Goal: Task Accomplishment & Management: Manage account settings

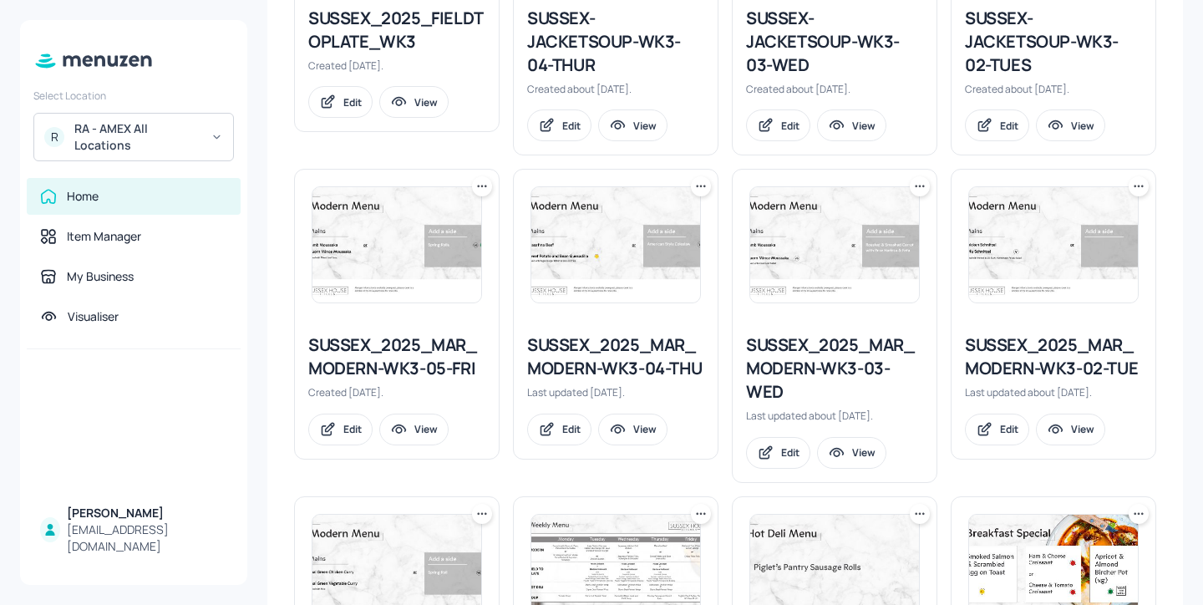
scroll to position [246, 0]
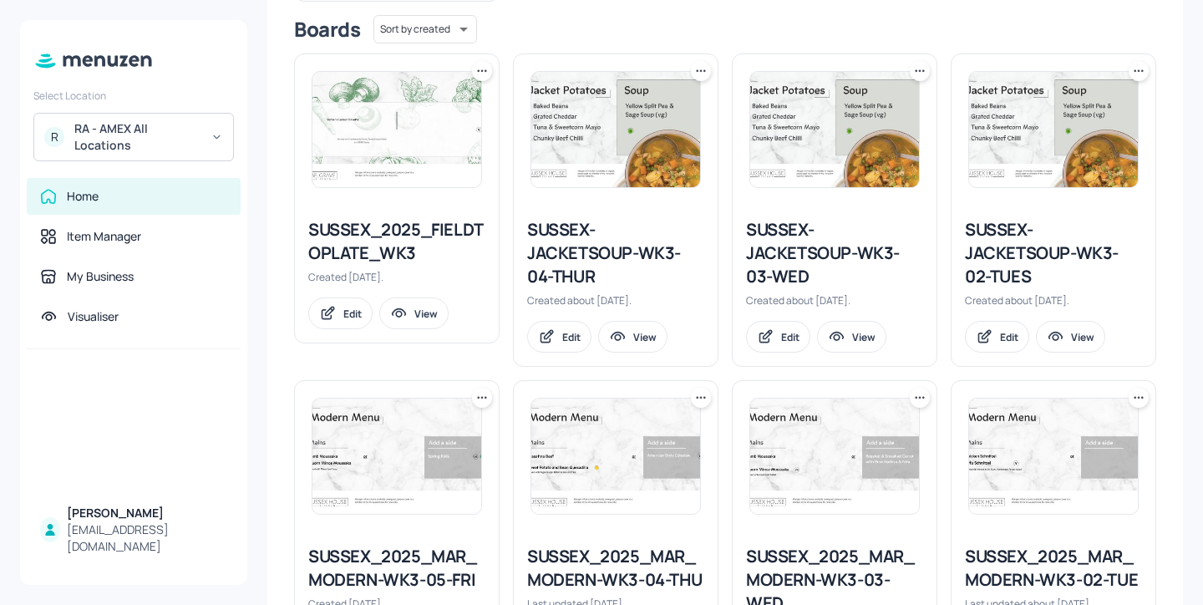
click at [1133, 73] on icon at bounding box center [1138, 71] width 17 height 17
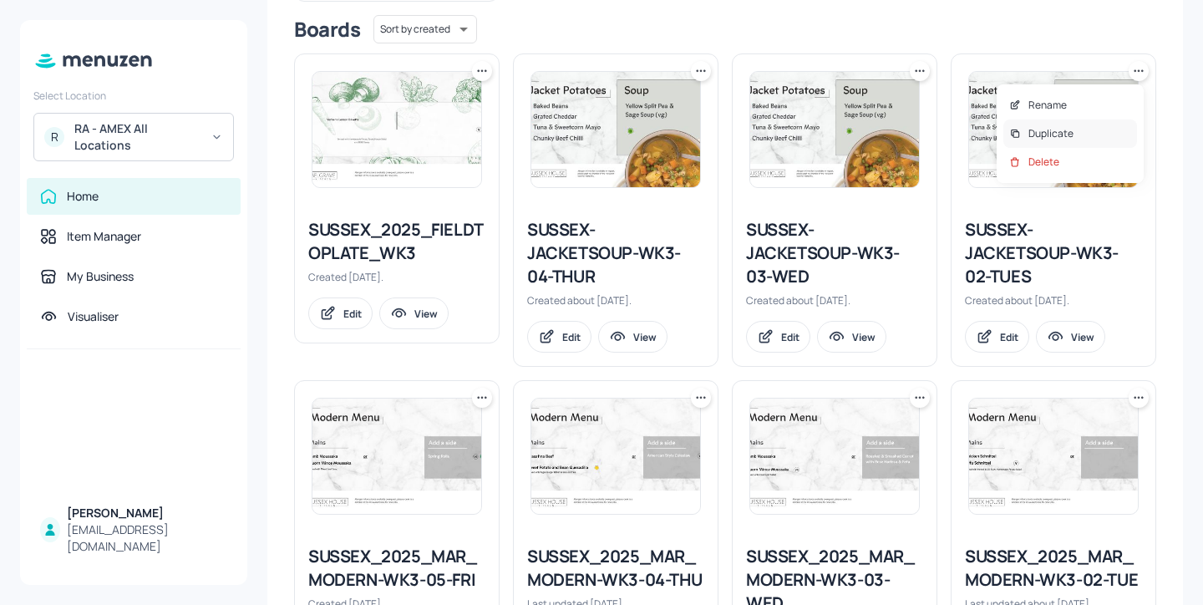
click at [1086, 132] on div "Duplicate" at bounding box center [1070, 133] width 134 height 28
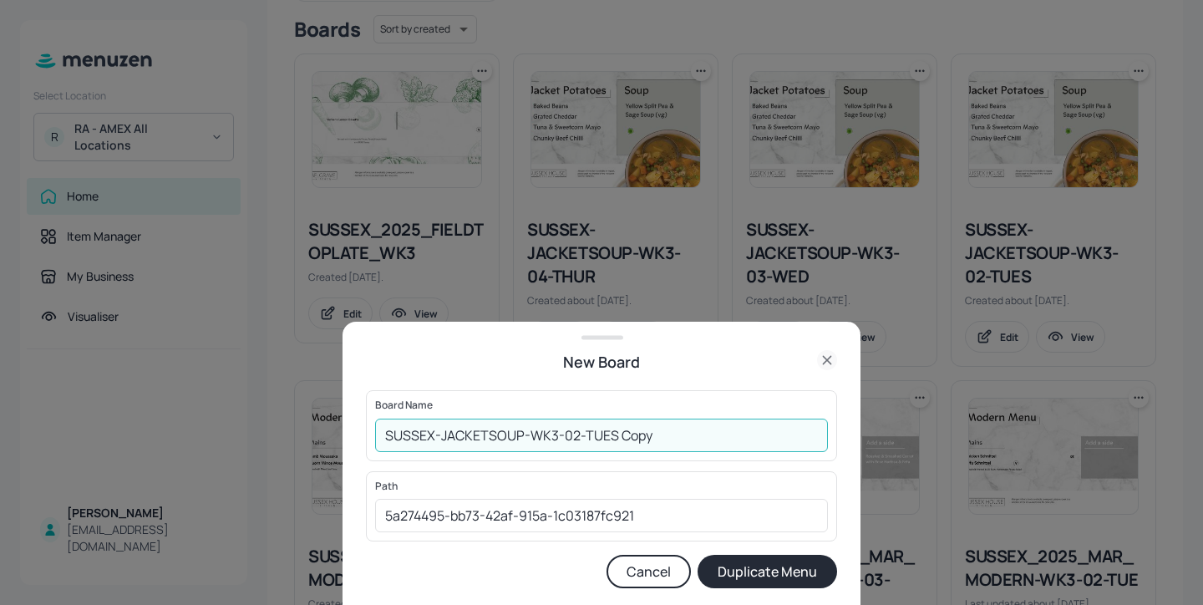
drag, startPoint x: 702, startPoint y: 442, endPoint x: 617, endPoint y: 433, distance: 85.6
click at [617, 433] on input "SUSSEX-JACKETSOUP-WK3-02-TUES Copy" at bounding box center [601, 434] width 453 height 33
click at [381, 434] on input "SUSSEX-JACKETSOUP-WK3-02-TUES-" at bounding box center [601, 434] width 453 height 33
click at [705, 438] on input "01ed-SUSSEX-JACKETSOUP-WK3-02-TUES-" at bounding box center [601, 434] width 453 height 33
type input "01ed-SUSSEX-JACKETSOUP-WK3-02-TUES-20251014"
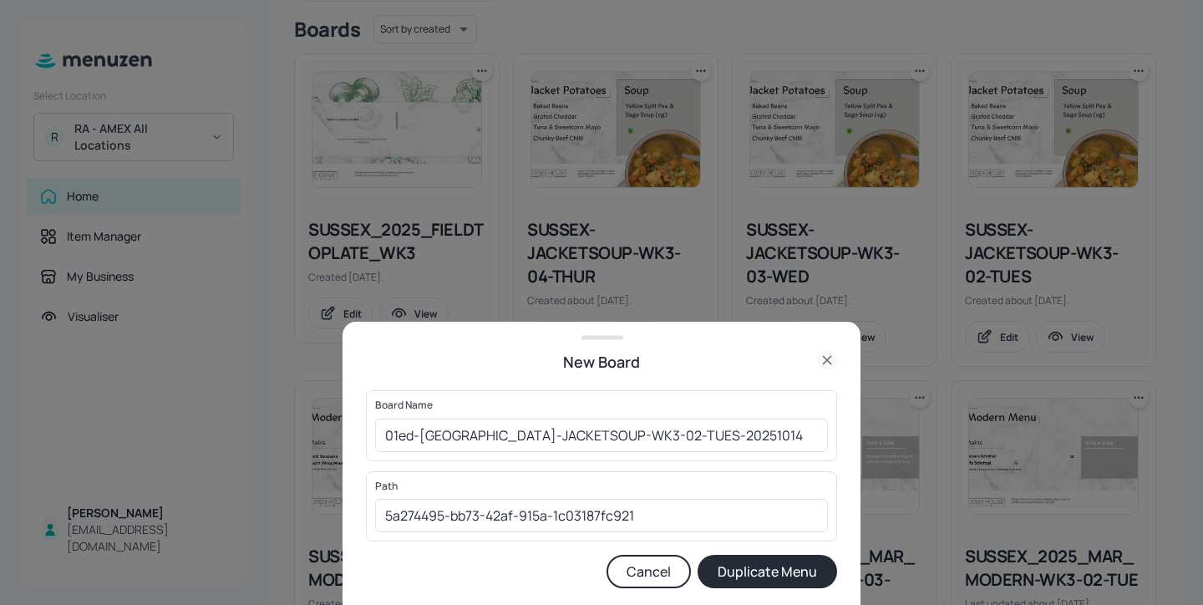
click at [775, 568] on button "Duplicate Menu" at bounding box center [766, 570] width 139 height 33
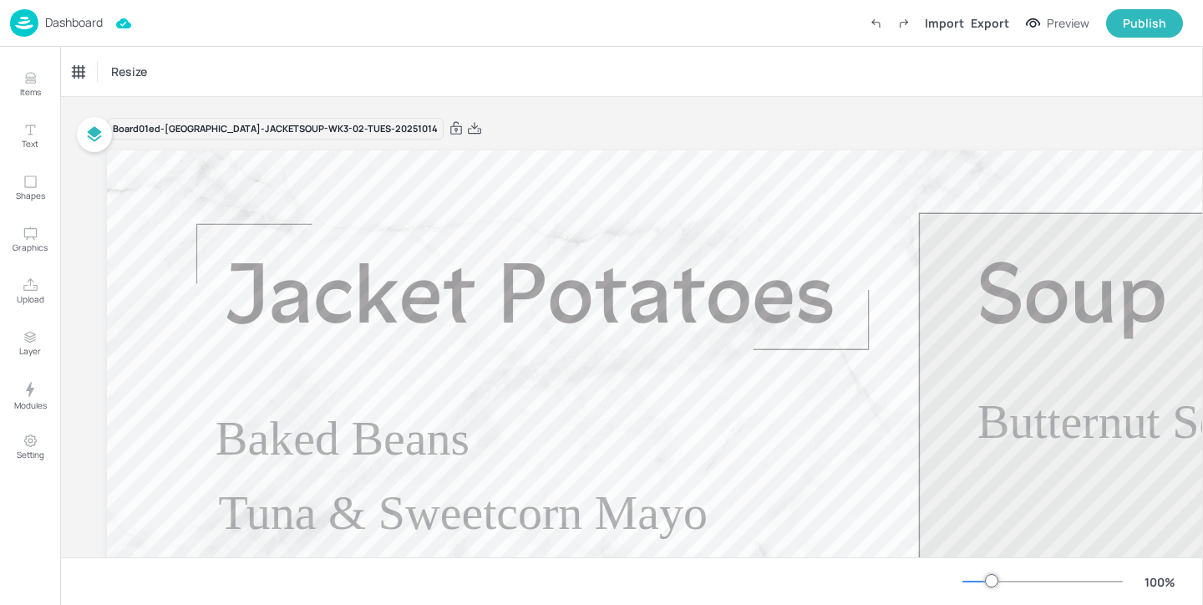
type input "£GBP - United Kingdom"
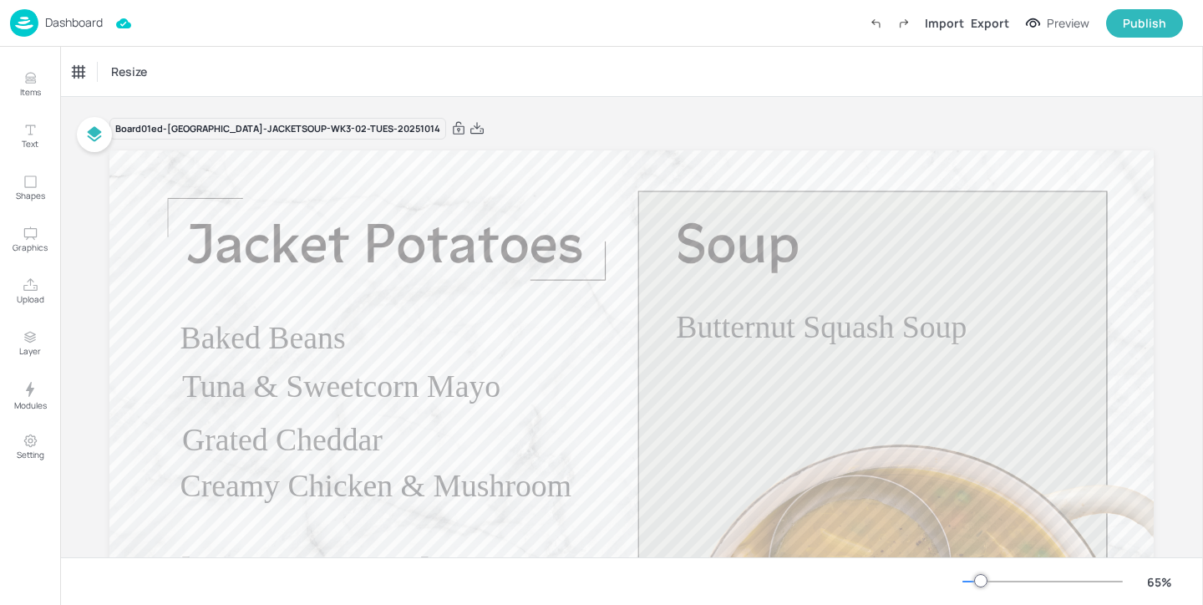
click at [80, 13] on div "Dashboard" at bounding box center [56, 23] width 93 height 28
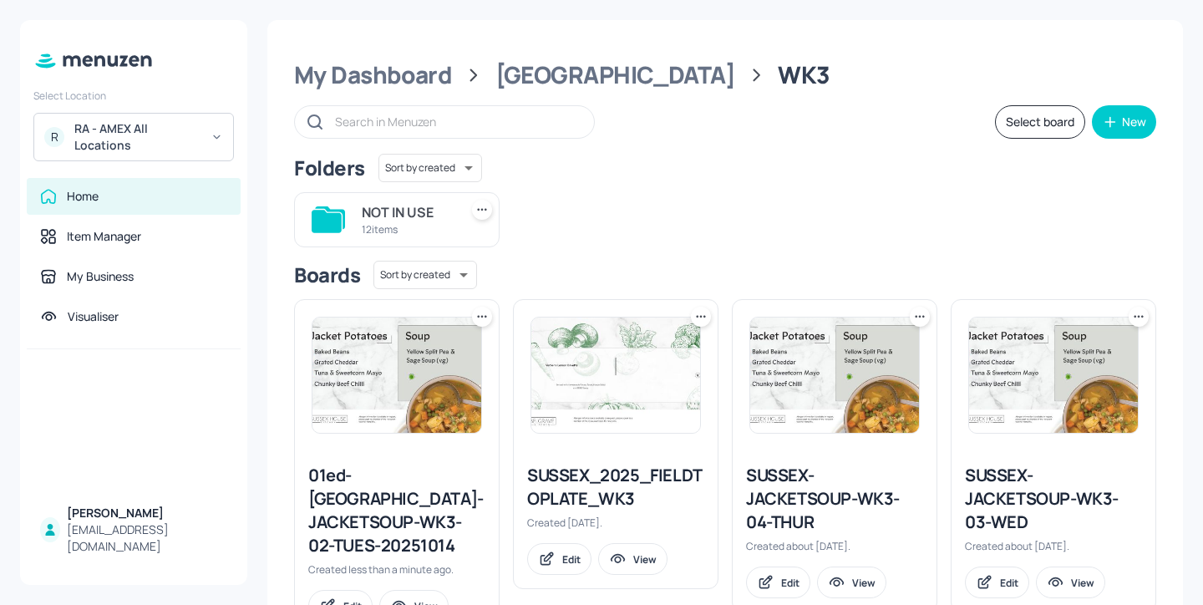
click at [489, 317] on div at bounding box center [482, 316] width 20 height 20
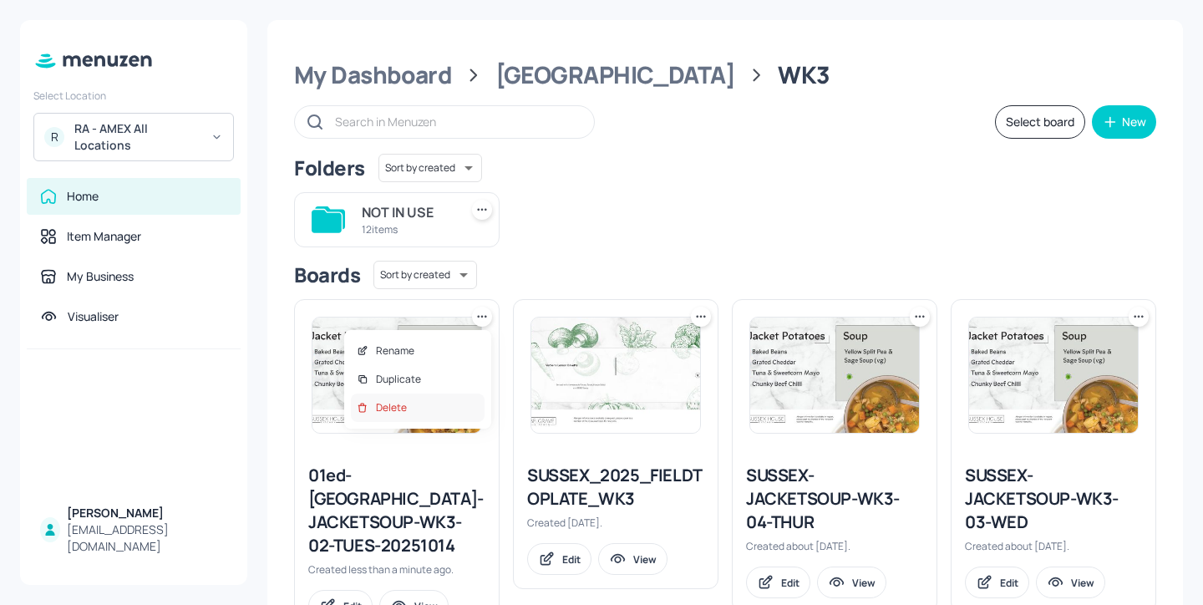
click at [464, 402] on div "Delete" at bounding box center [418, 407] width 134 height 28
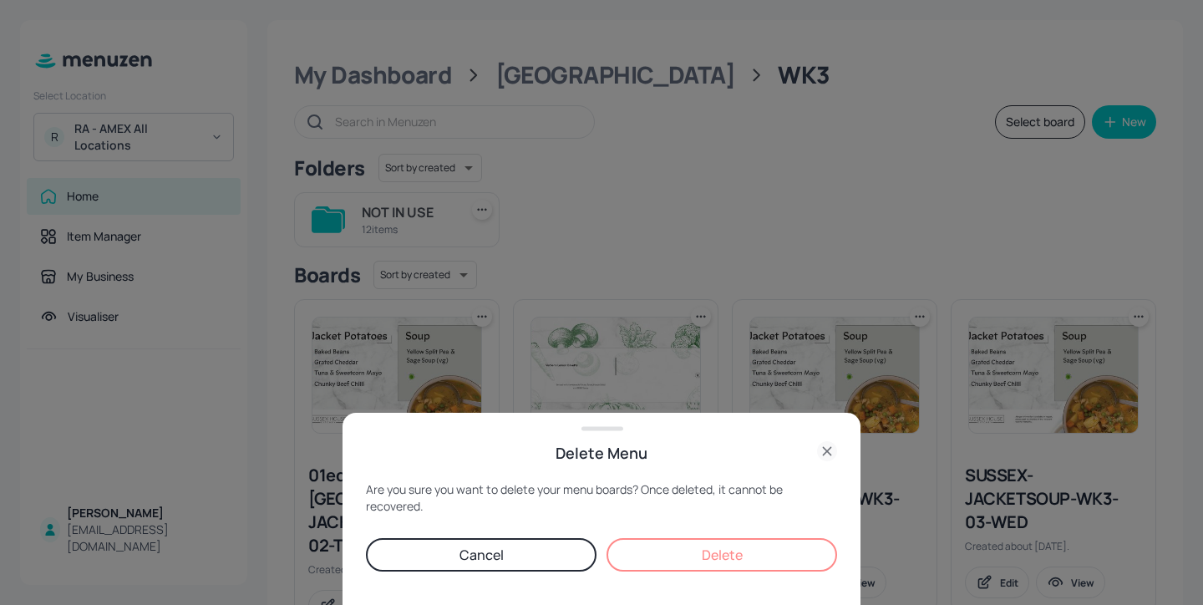
click at [795, 547] on button "Delete" at bounding box center [721, 554] width 230 height 33
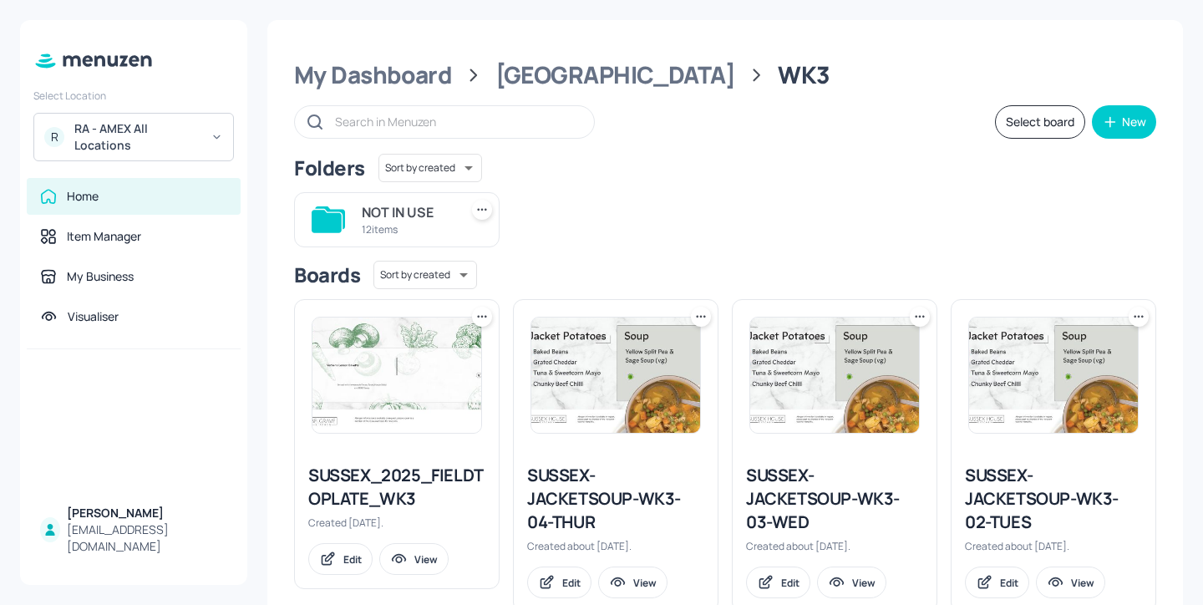
click at [451, 73] on div "My Dashboard Sussex House WK3" at bounding box center [725, 75] width 862 height 30
click at [445, 82] on div "My Dashboard" at bounding box center [373, 75] width 158 height 30
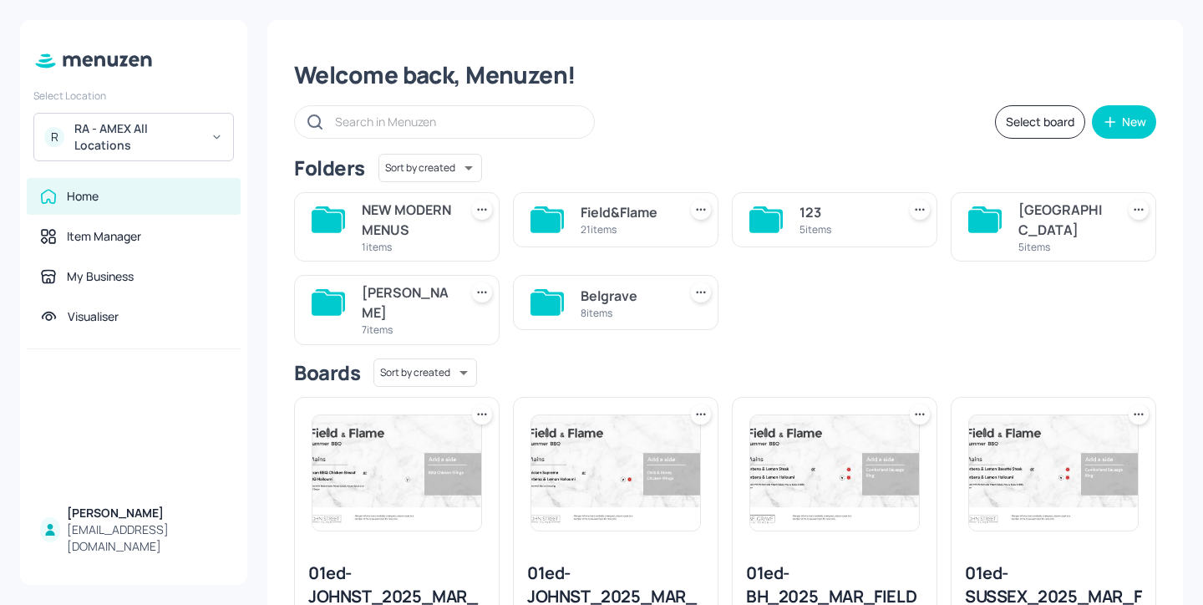
click at [420, 332] on div "7 items" at bounding box center [407, 329] width 90 height 14
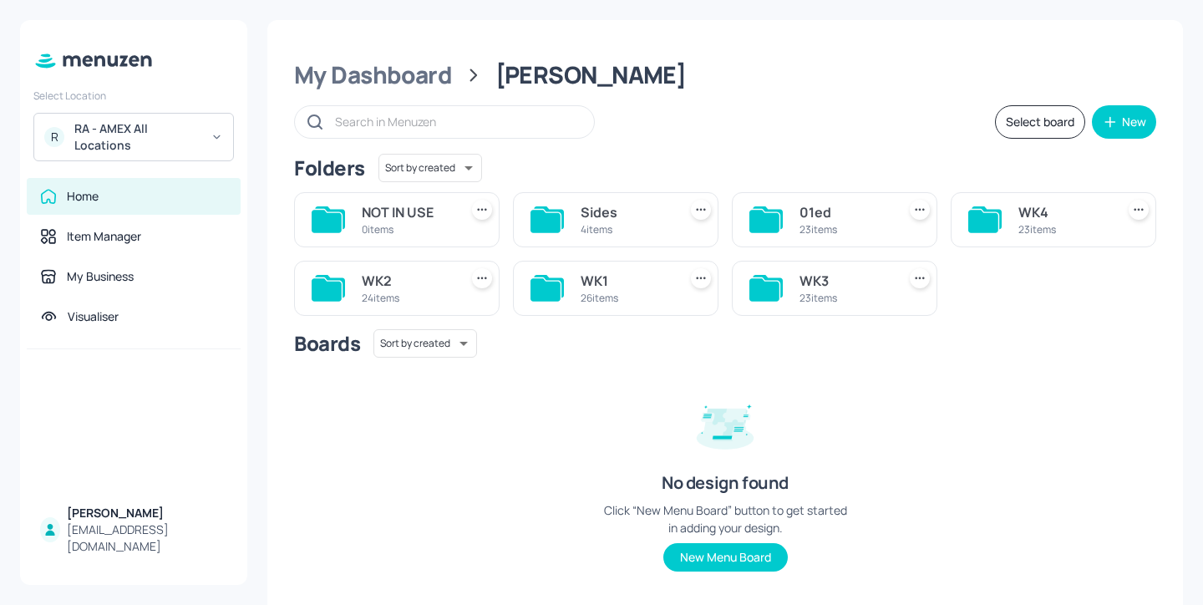
click at [831, 292] on div "23 items" at bounding box center [844, 298] width 90 height 14
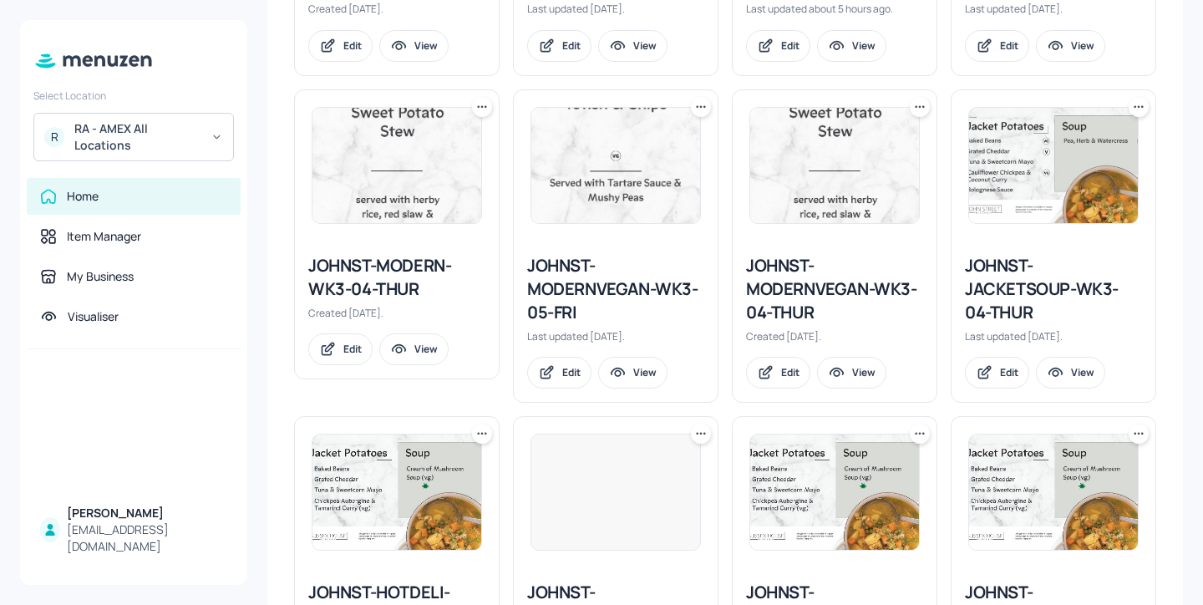
scroll to position [1121, 0]
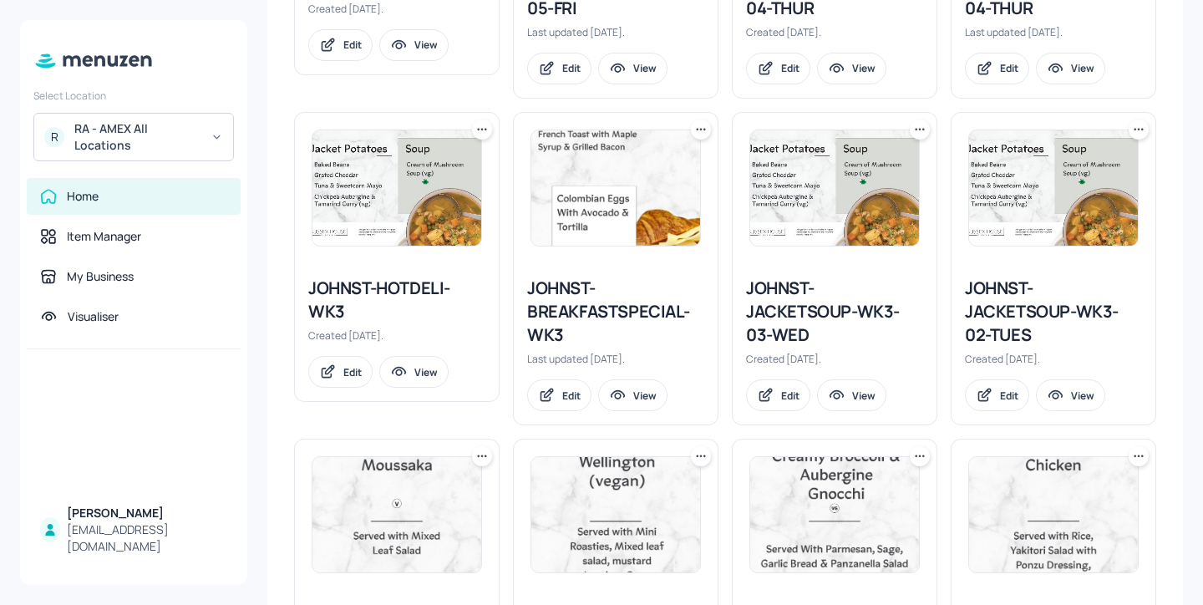
click at [1134, 131] on icon at bounding box center [1138, 129] width 17 height 17
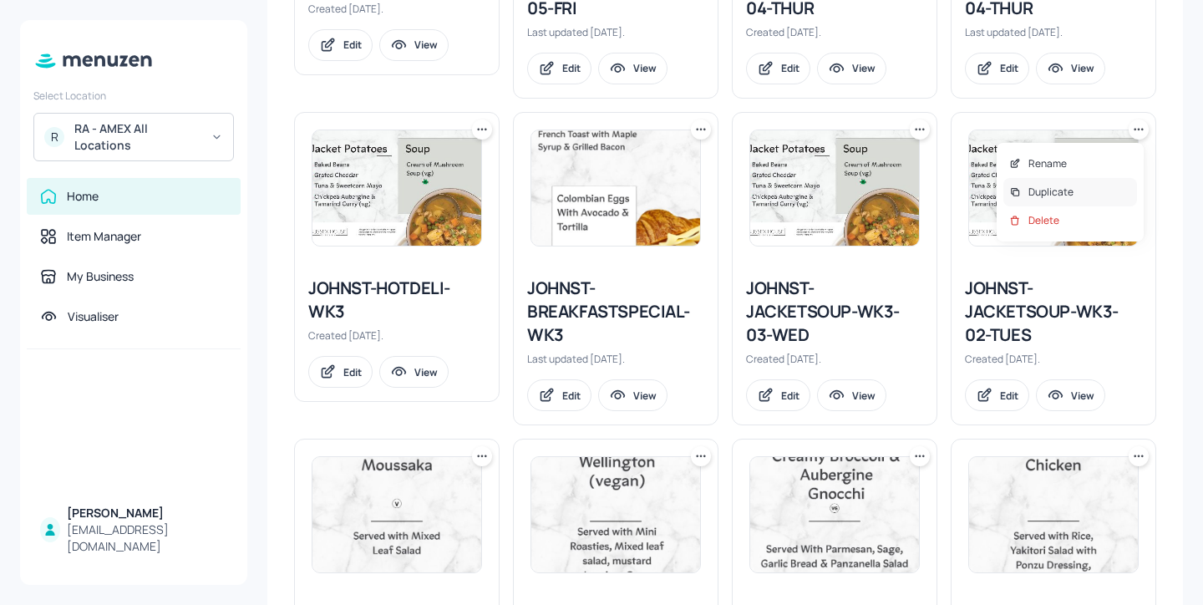
click at [1076, 183] on div "Duplicate" at bounding box center [1070, 192] width 134 height 28
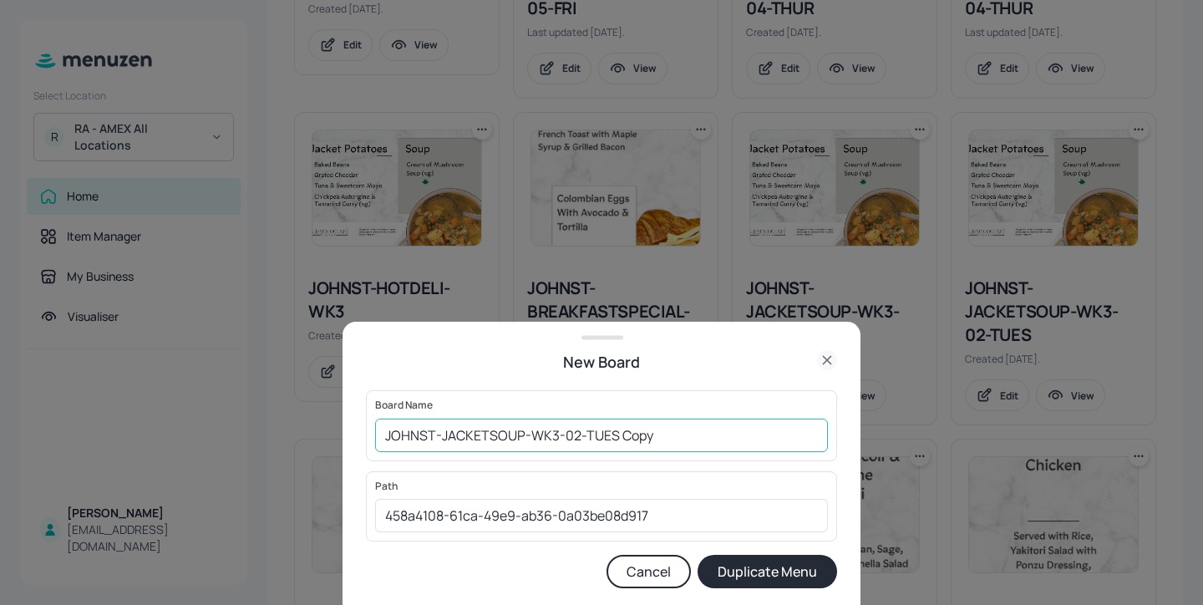
click at [395, 428] on input "JOHNST-JACKETSOUP-WK3-02-TUES Copy" at bounding box center [601, 434] width 453 height 33
click at [389, 430] on input "JOHNST-JACKETSOUP-WK3-02-TUES Copy" at bounding box center [601, 434] width 453 height 33
drag, startPoint x: 735, startPoint y: 425, endPoint x: 650, endPoint y: 429, distance: 85.3
click at [650, 429] on input "01ed-JOHNST-JACKETSOUP-WK3-02-TUES Copy" at bounding box center [601, 434] width 453 height 33
type input "01ed-JOHNST-JACKETSOUP-WK3-02-TUES-20251014"
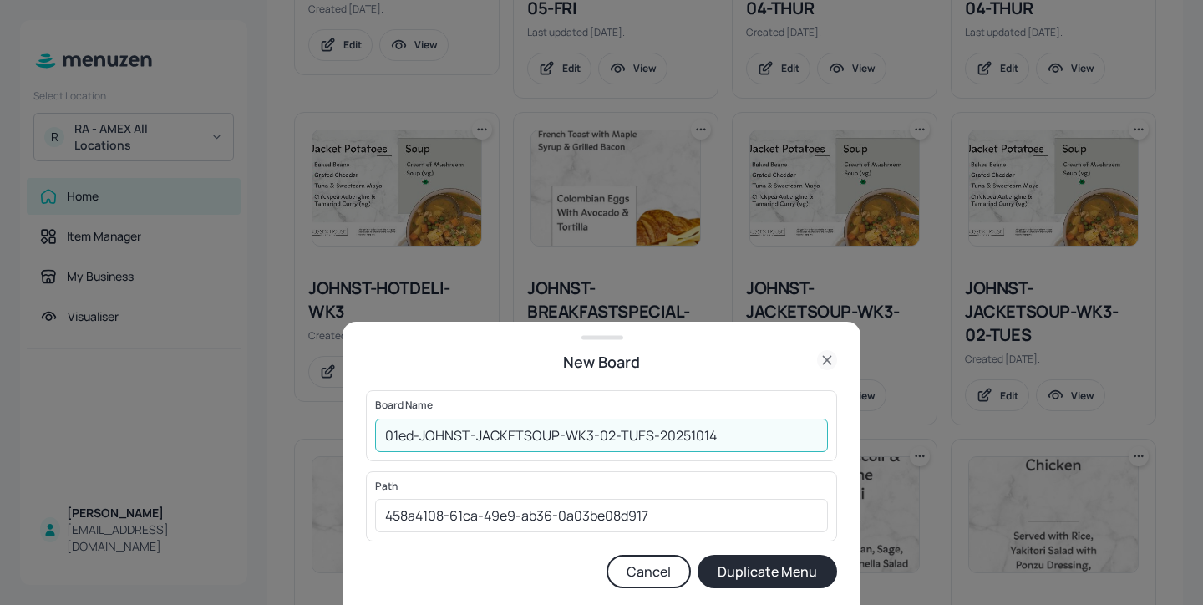
click at [751, 565] on button "Duplicate Menu" at bounding box center [766, 570] width 139 height 33
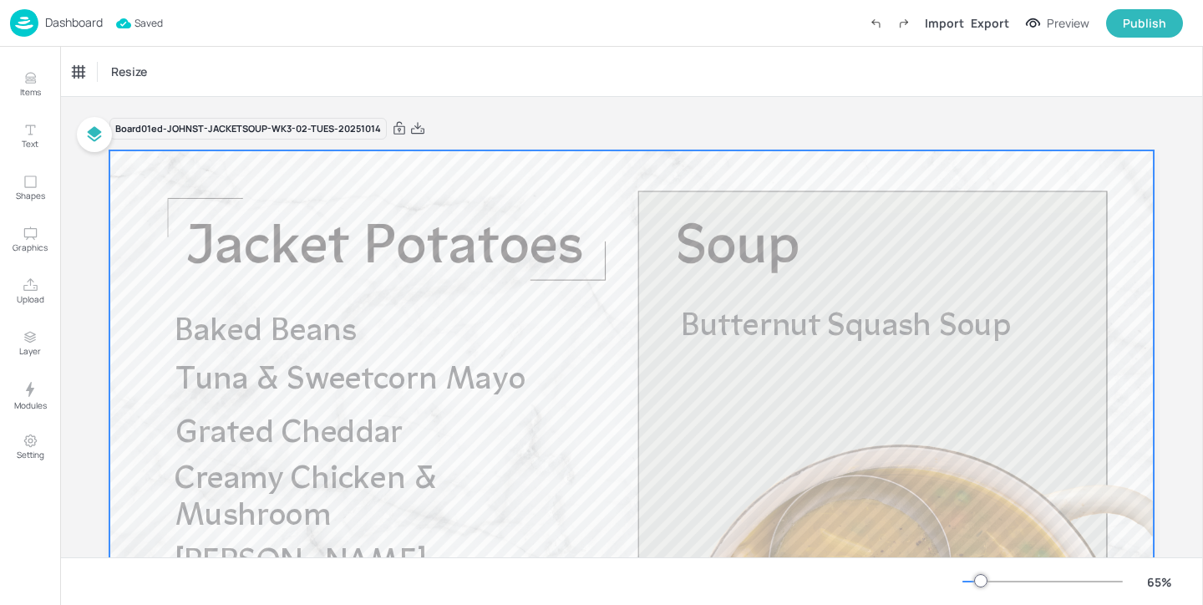
scroll to position [84, 0]
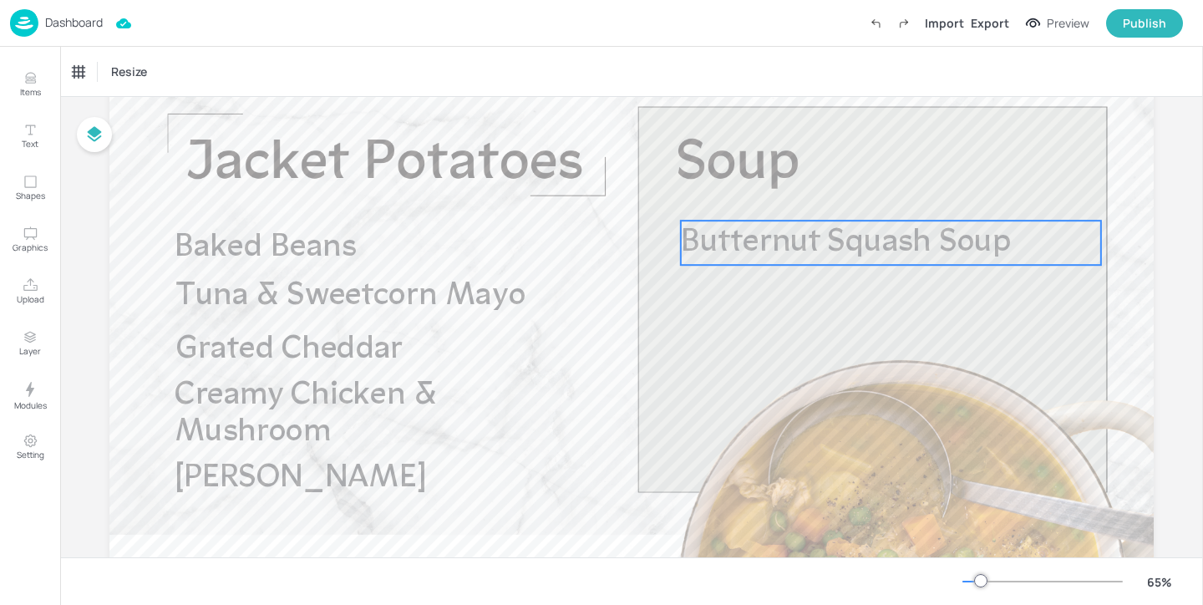
click at [770, 241] on span "Butternut Squash Soup" at bounding box center [846, 242] width 331 height 32
click at [124, 80] on div "Butternut Squash Soup" at bounding box center [135, 72] width 137 height 28
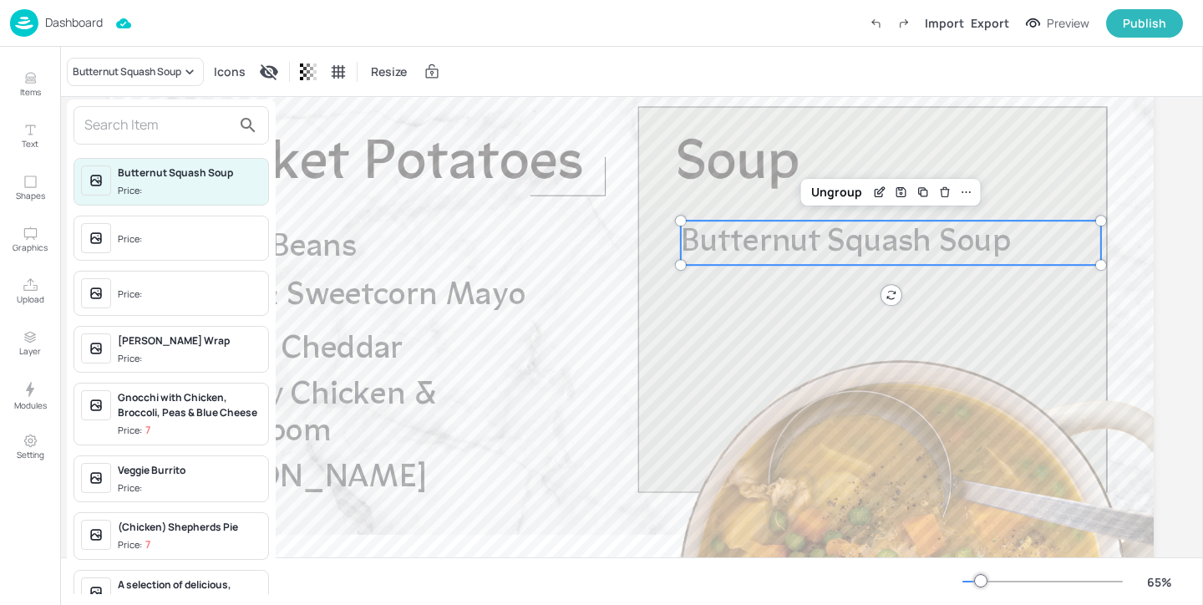
click at [155, 131] on input "text" at bounding box center [157, 125] width 147 height 27
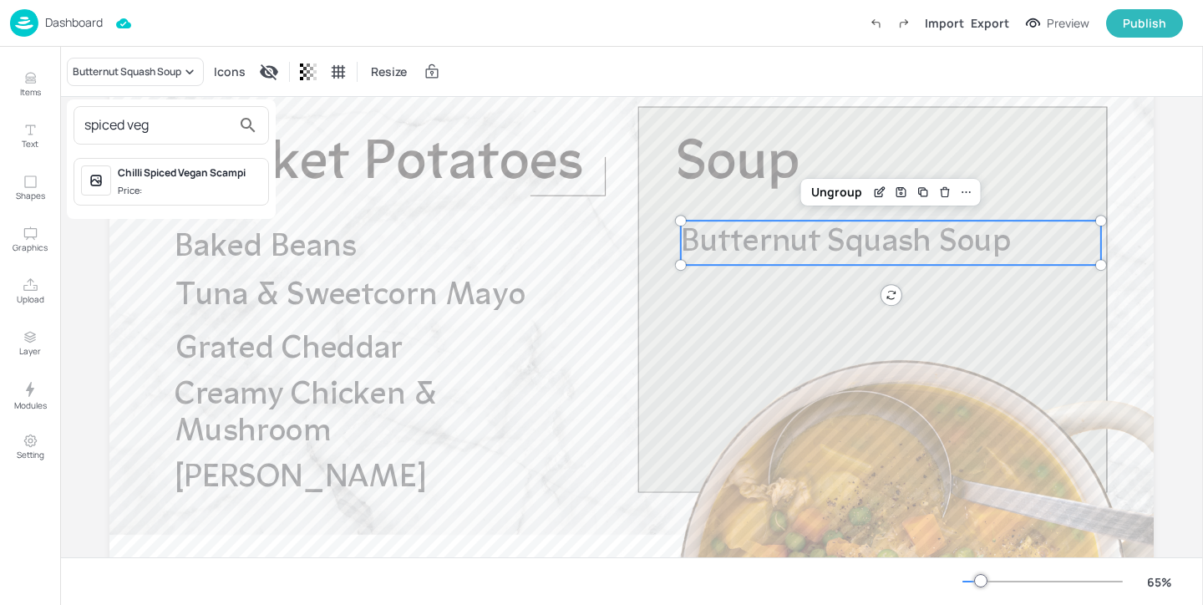
type input "spiced veg"
click at [31, 71] on div at bounding box center [601, 302] width 1203 height 605
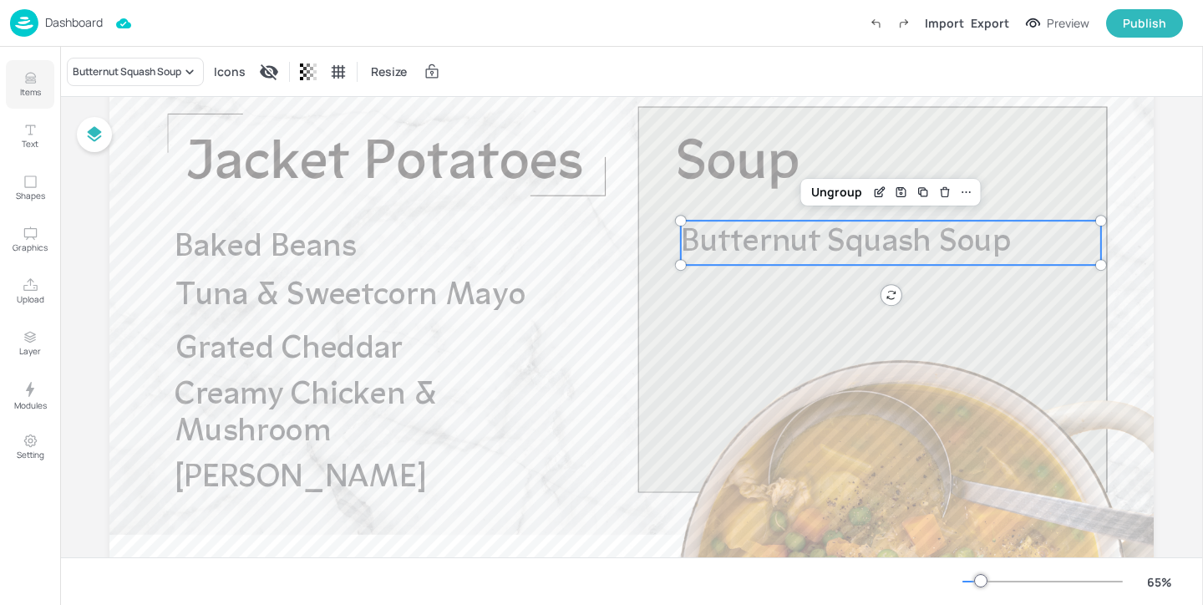
click at [30, 83] on icon "Items" at bounding box center [30, 82] width 10 height 2
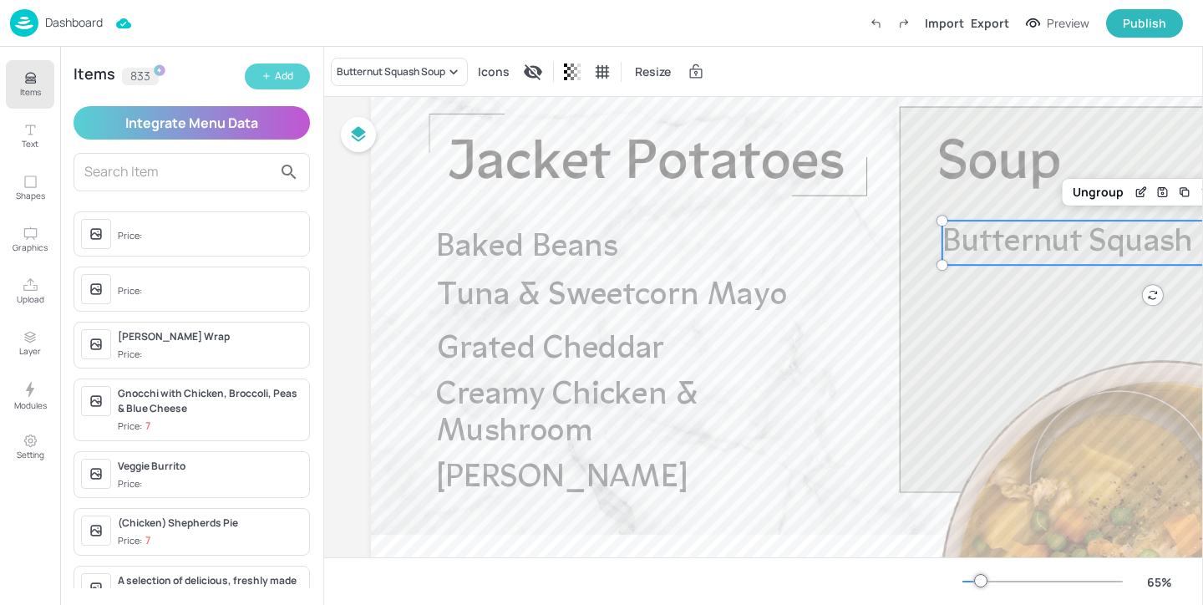
click at [283, 79] on div "Add" at bounding box center [284, 76] width 18 height 16
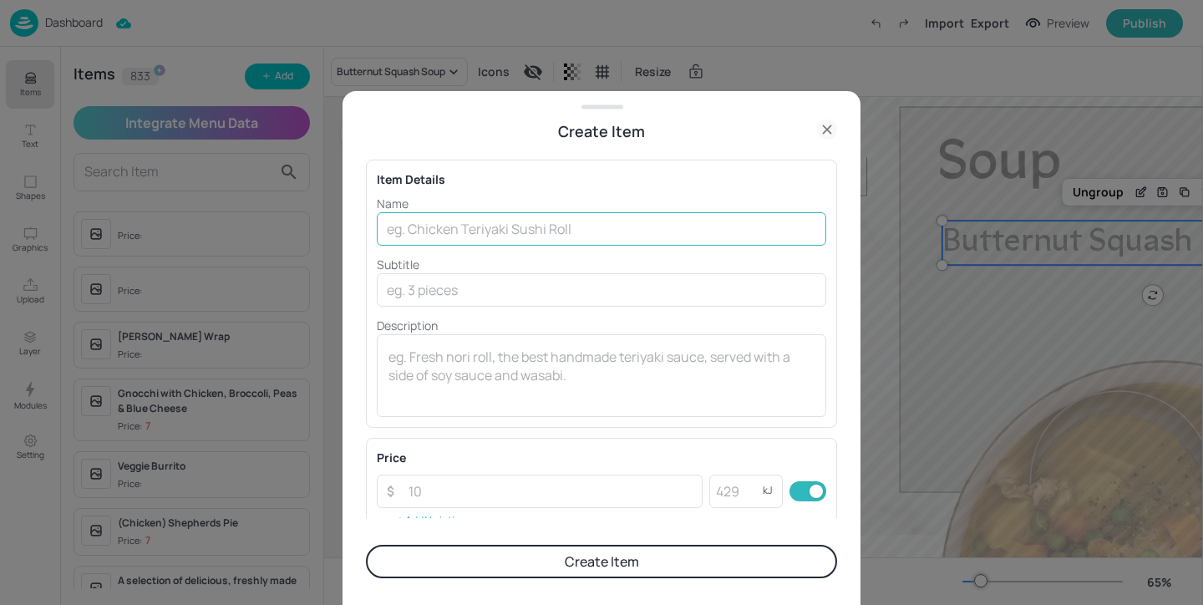
click at [519, 240] on input "text" at bounding box center [601, 228] width 449 height 33
paste input "Spiced Vegetable Soup"
type input "Spiced Vegetable Soup"
click at [525, 453] on div "Price" at bounding box center [601, 457] width 449 height 18
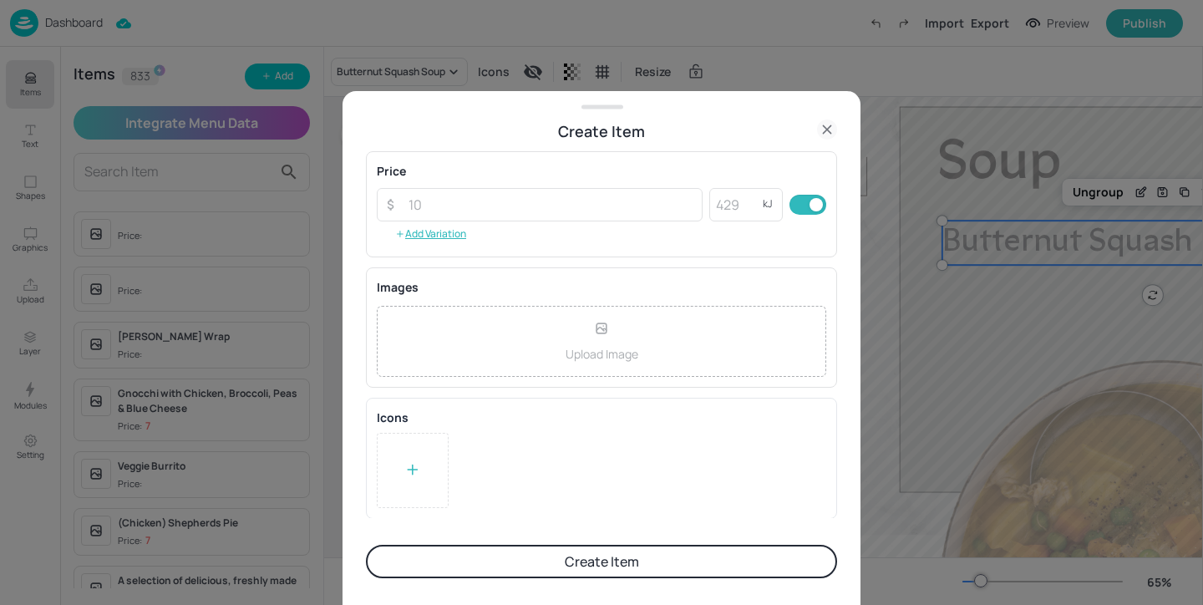
click at [534, 562] on button "Create Item" at bounding box center [601, 560] width 471 height 33
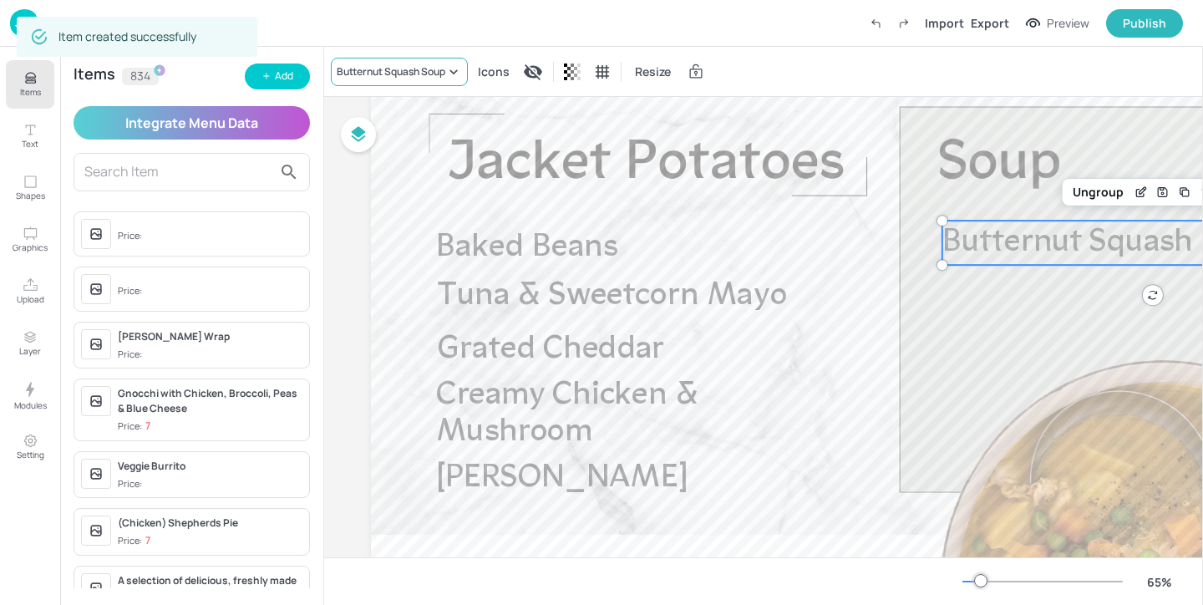
click at [425, 78] on div "Butternut Squash Soup" at bounding box center [391, 71] width 109 height 15
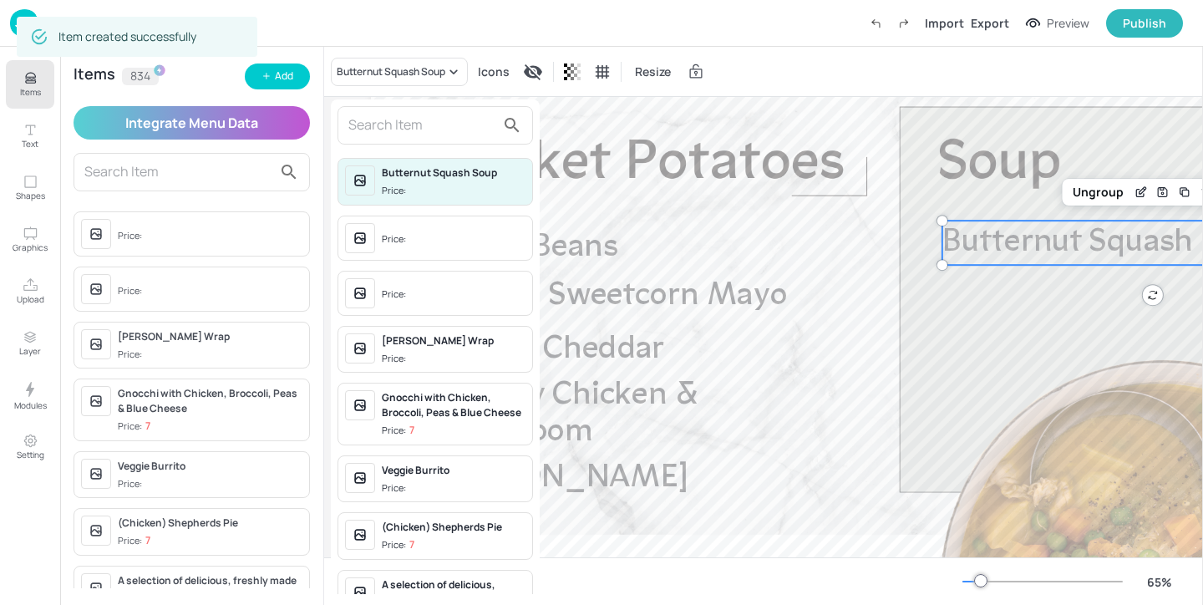
click at [418, 137] on input "text" at bounding box center [421, 125] width 147 height 27
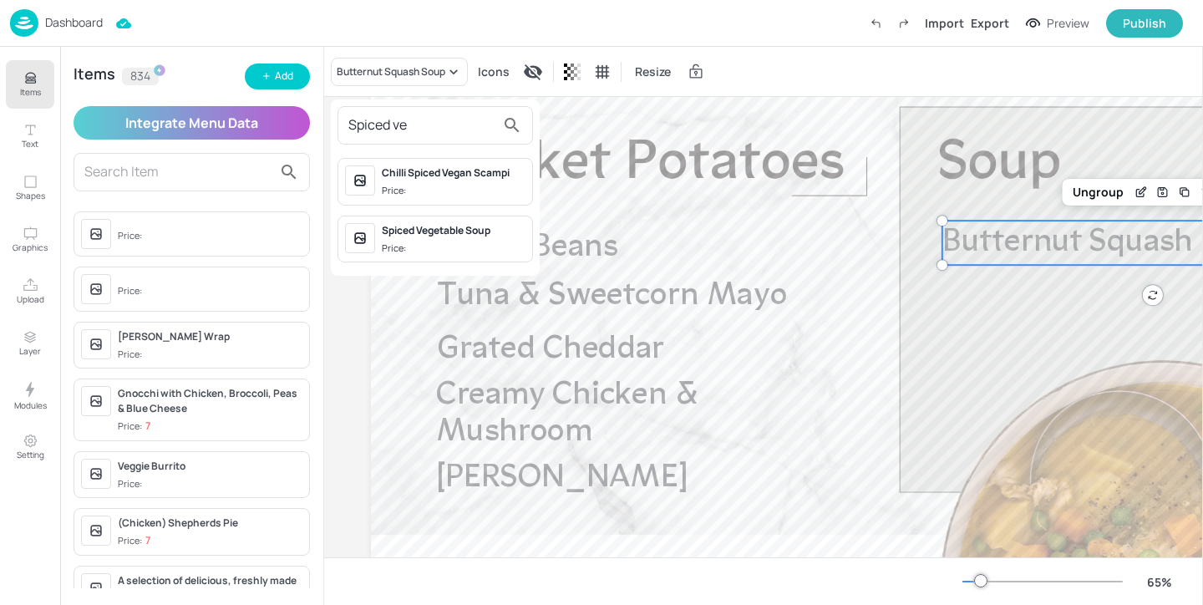
type input "Spiced ve"
click at [462, 250] on span "Price:" at bounding box center [454, 248] width 144 height 14
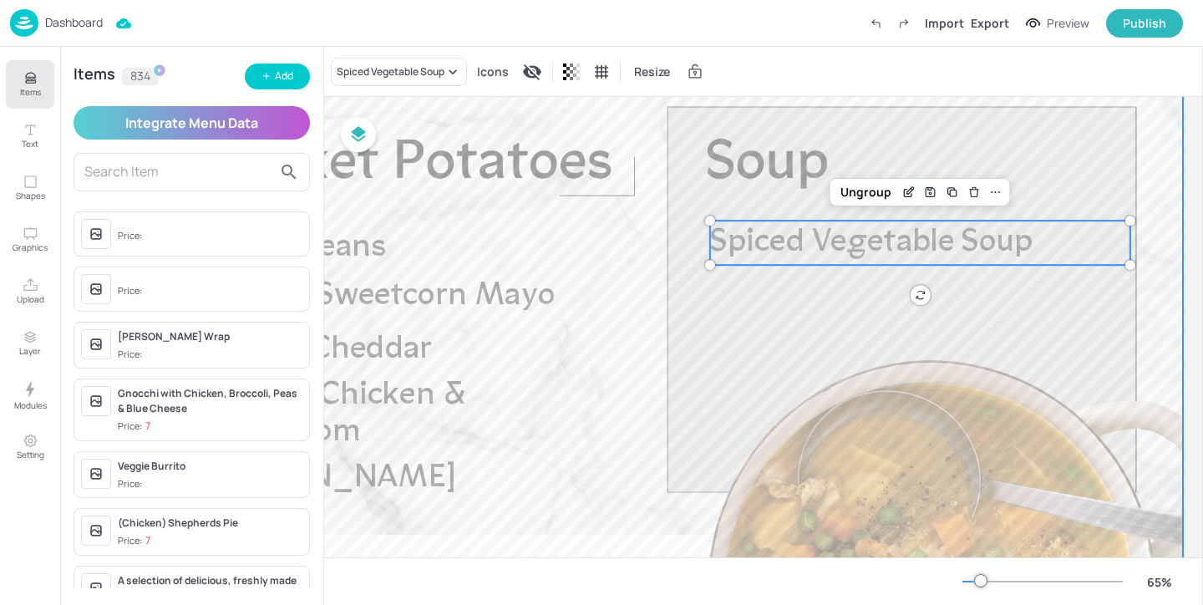
scroll to position [84, 264]
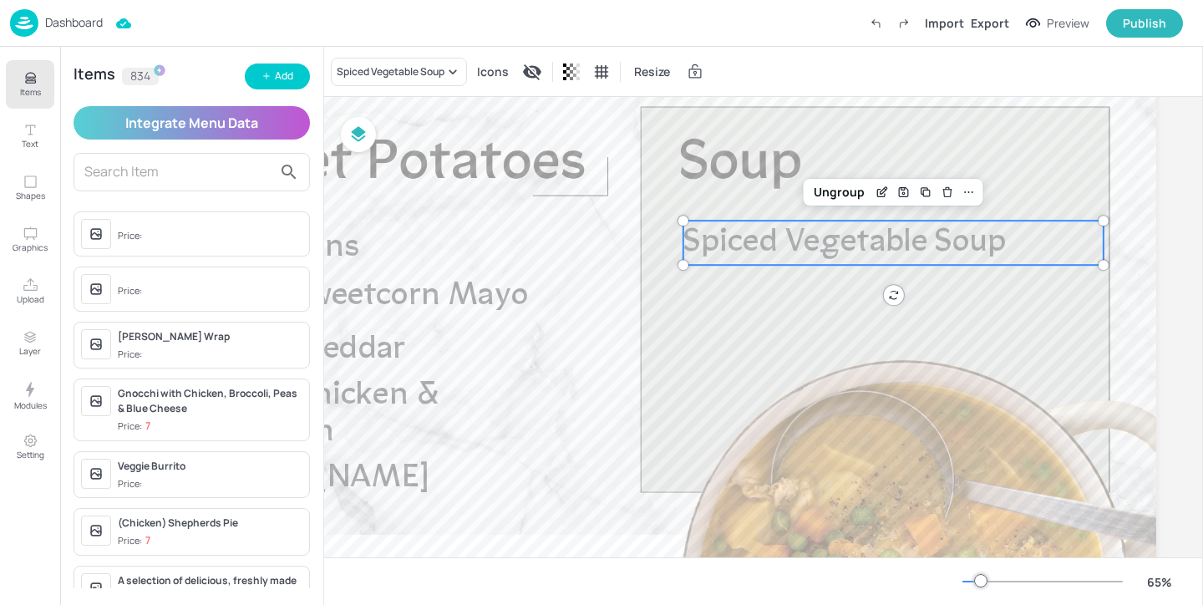
click at [23, 72] on icon "Items" at bounding box center [31, 78] width 16 height 16
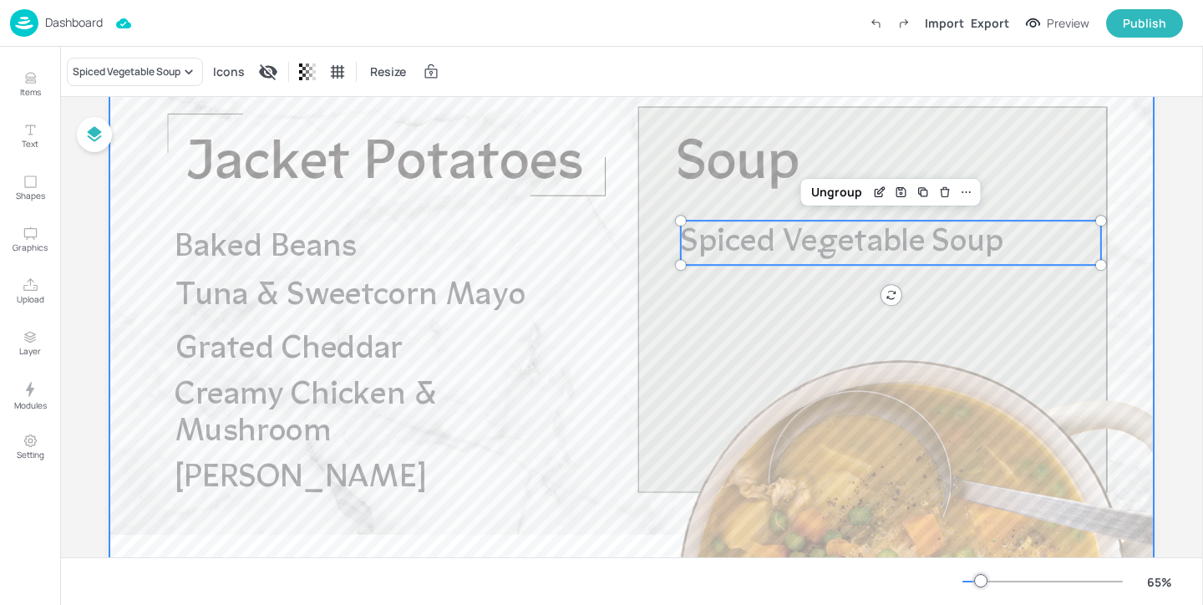
scroll to position [84, 0]
click at [469, 221] on div at bounding box center [631, 359] width 1044 height 587
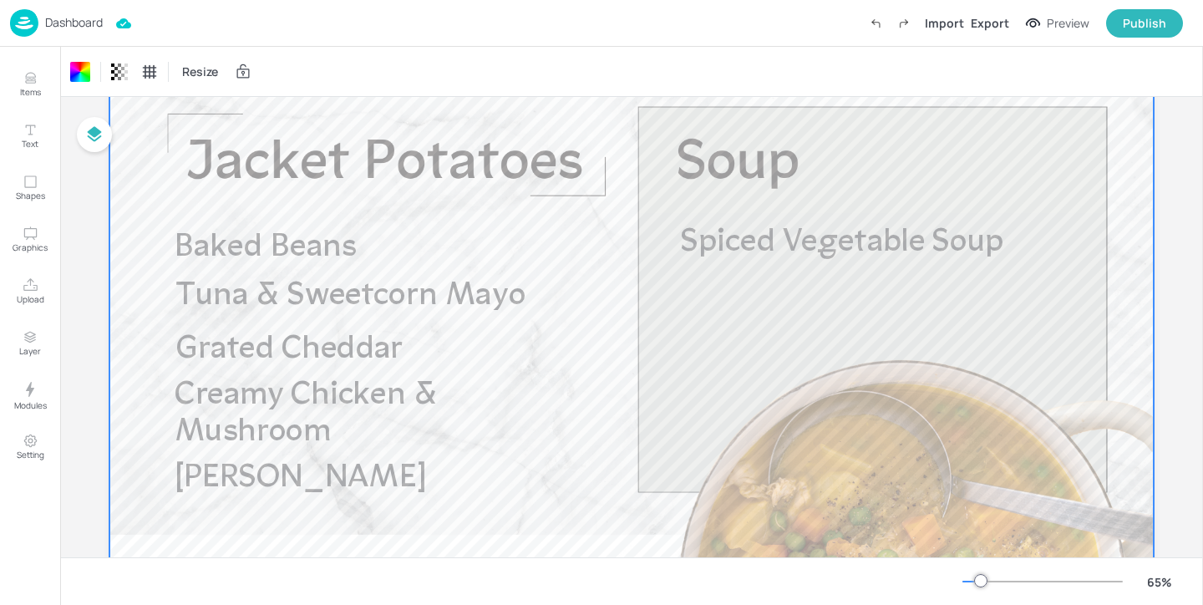
scroll to position [0, 0]
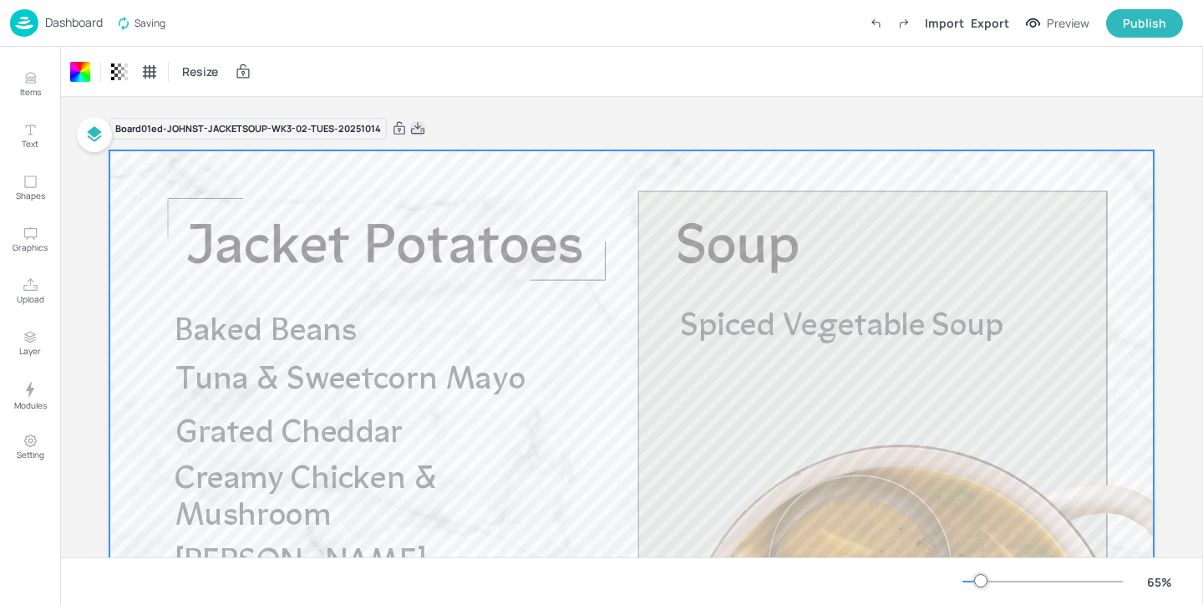
click at [417, 130] on icon at bounding box center [417, 128] width 13 height 12
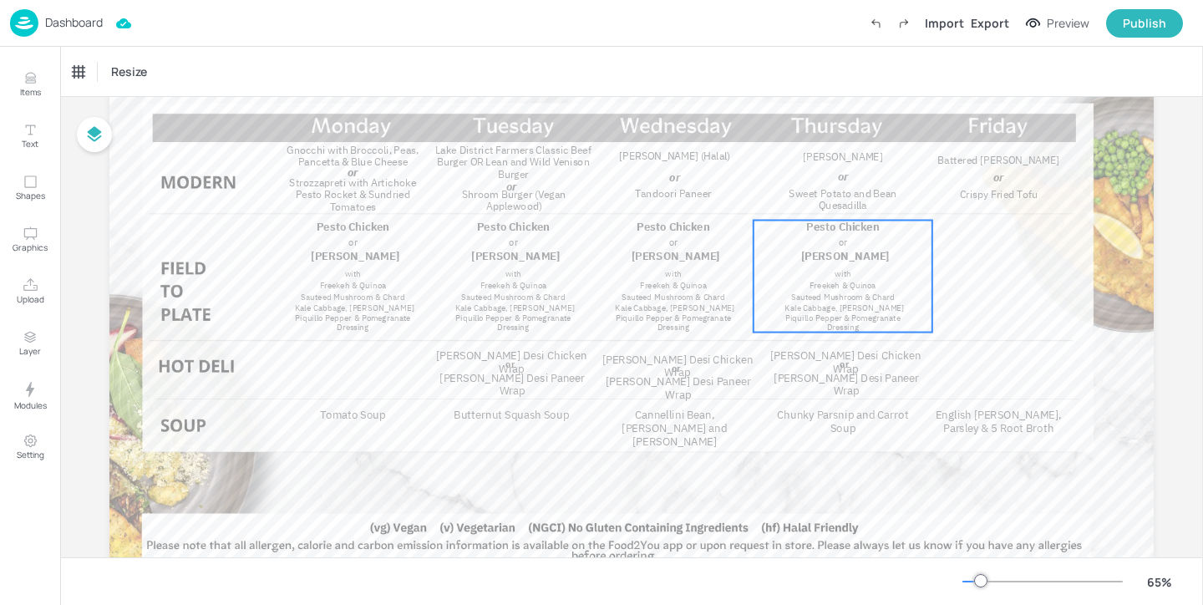
scroll to position [222, 0]
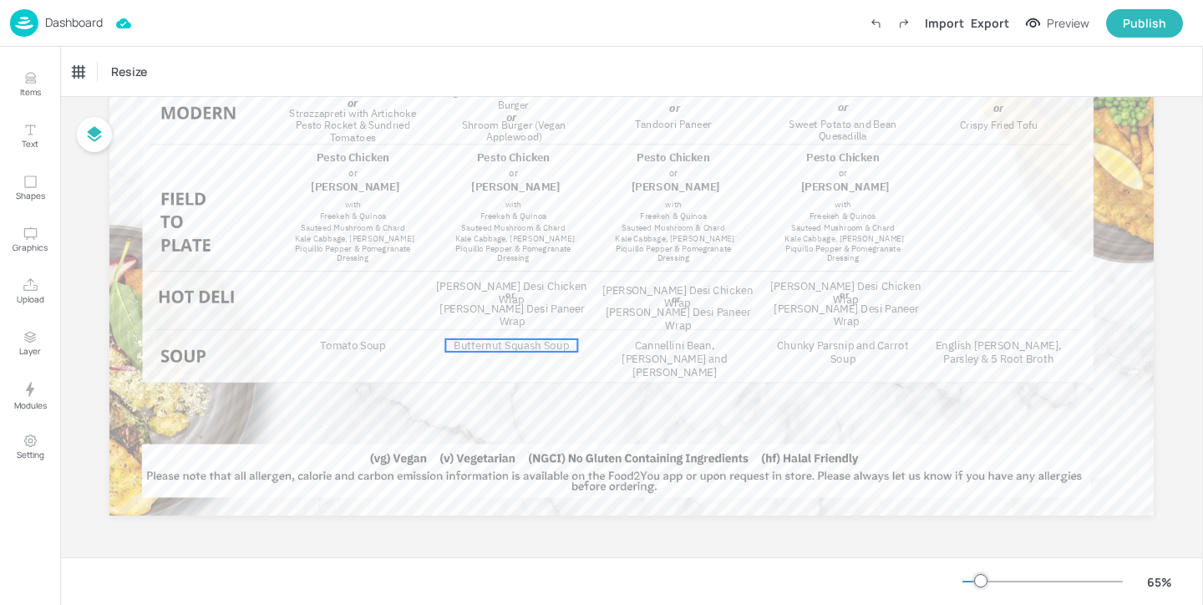
click at [528, 344] on span "Butternut Squash Soup" at bounding box center [510, 345] width 115 height 14
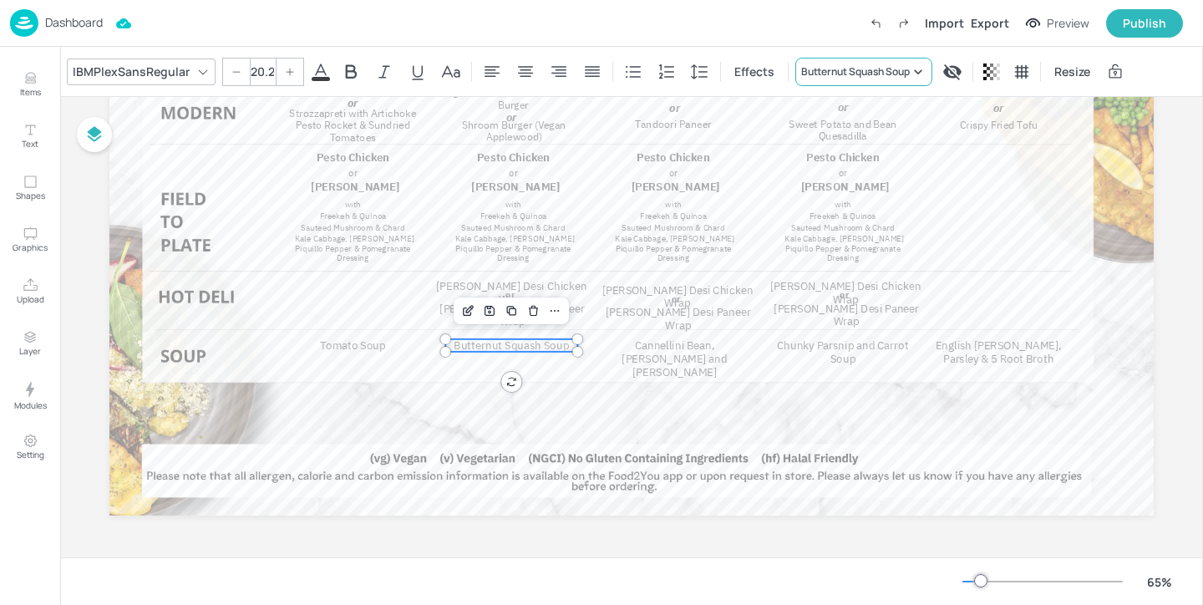
click at [863, 74] on div "Butternut Squash Soup" at bounding box center [855, 71] width 109 height 15
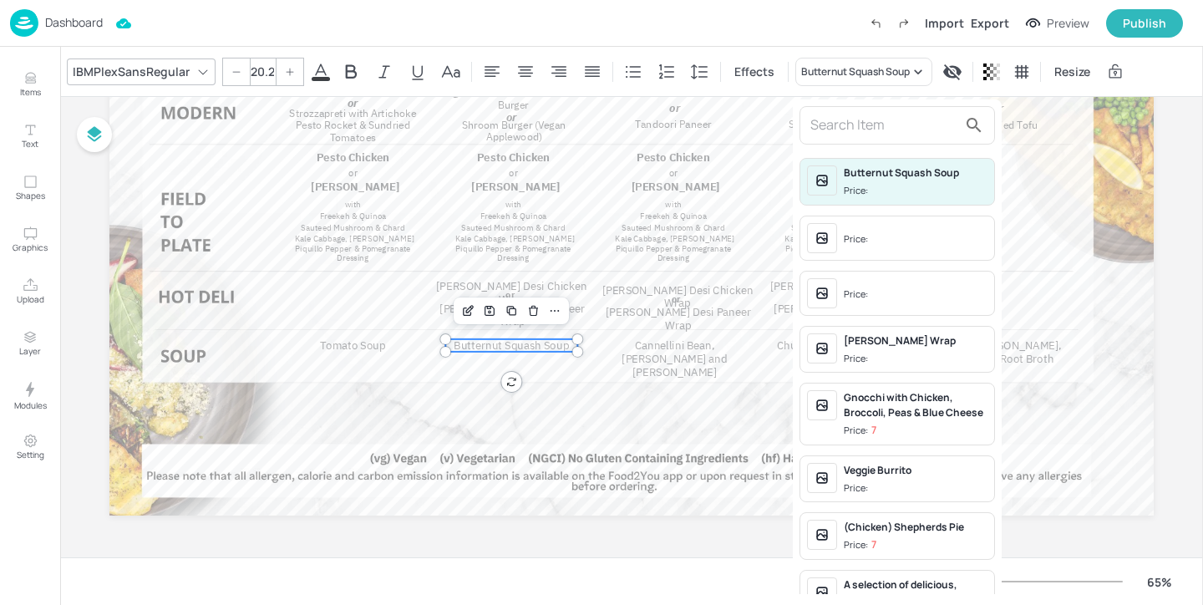
click at [845, 119] on input "text" at bounding box center [883, 125] width 147 height 27
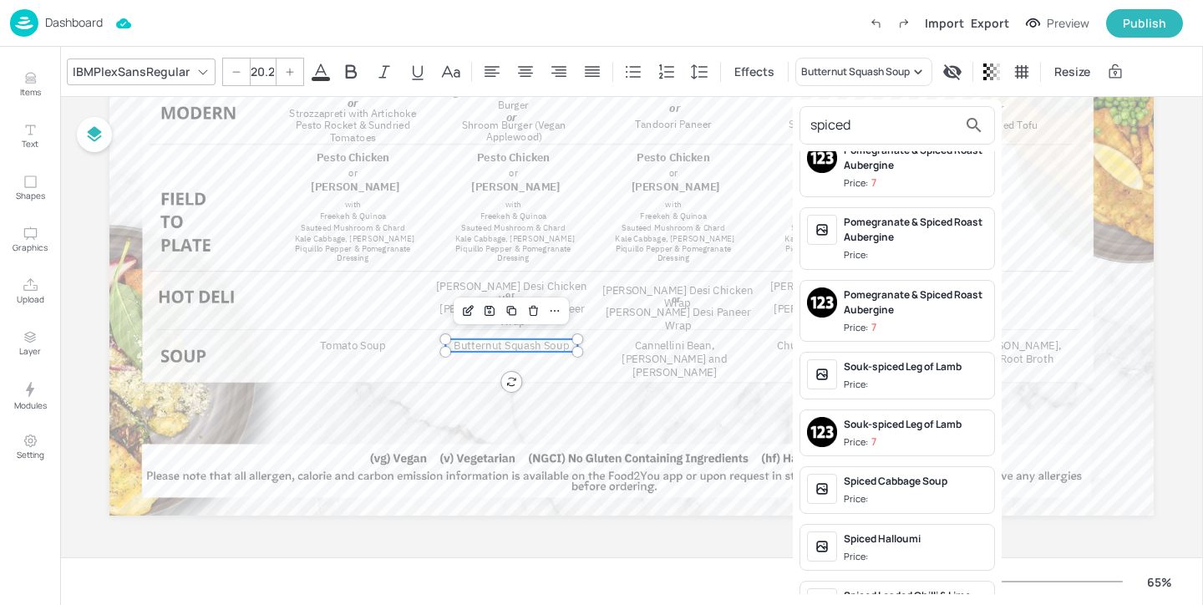
scroll to position [927, 0]
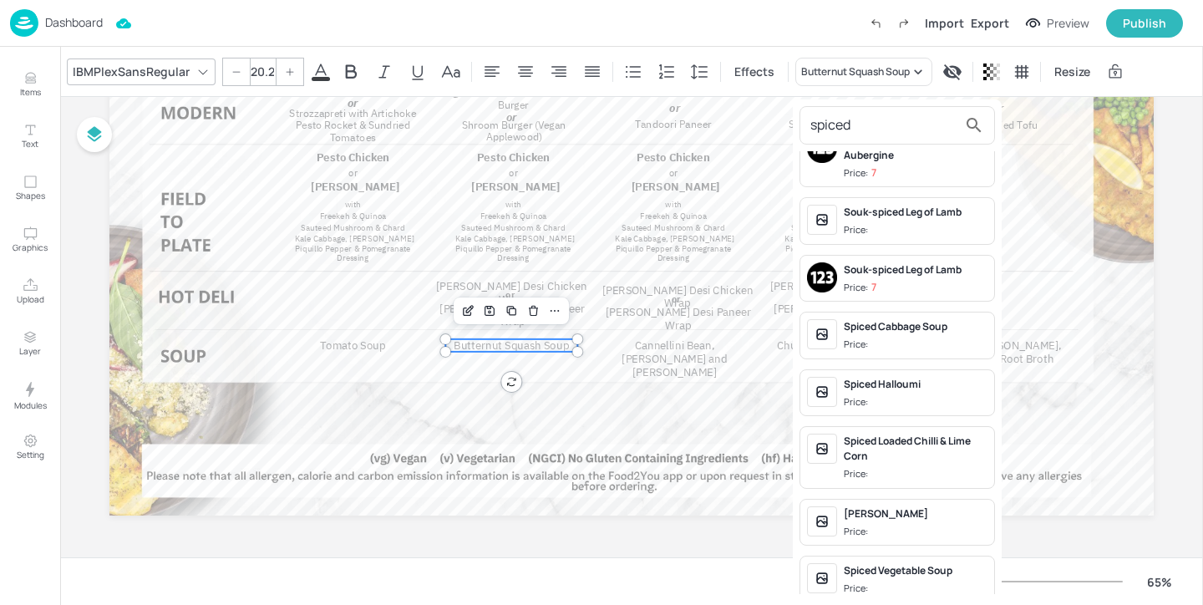
type input "spiced"
click at [918, 565] on div "Spiced Vegetable Soup Price:" at bounding box center [915, 579] width 144 height 33
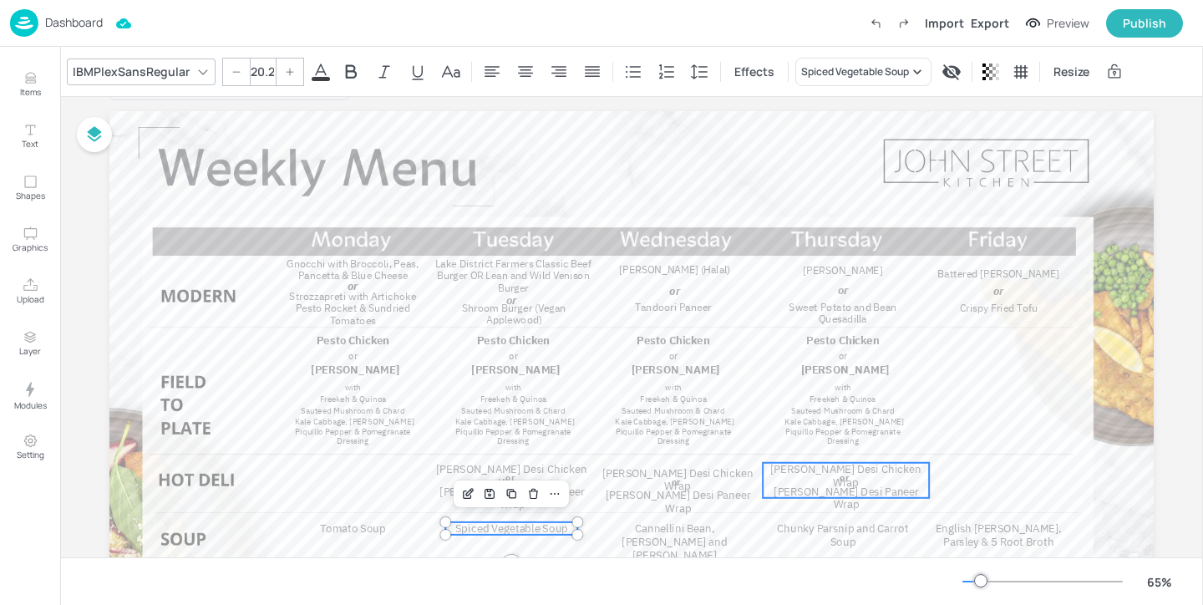
scroll to position [0, 0]
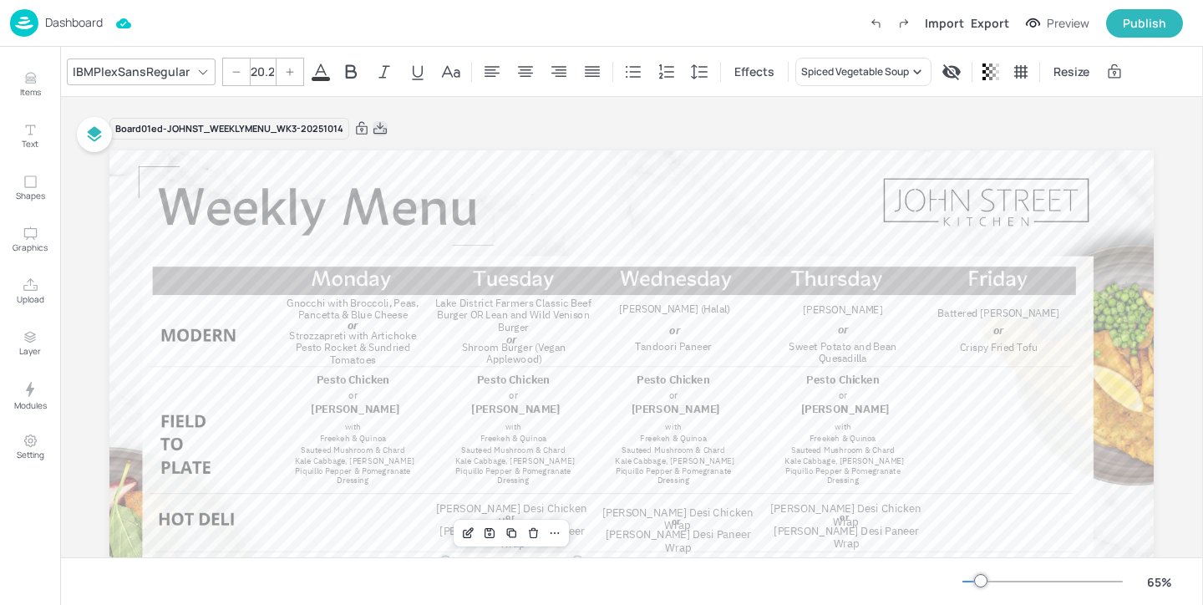
click at [384, 127] on icon at bounding box center [379, 128] width 15 height 17
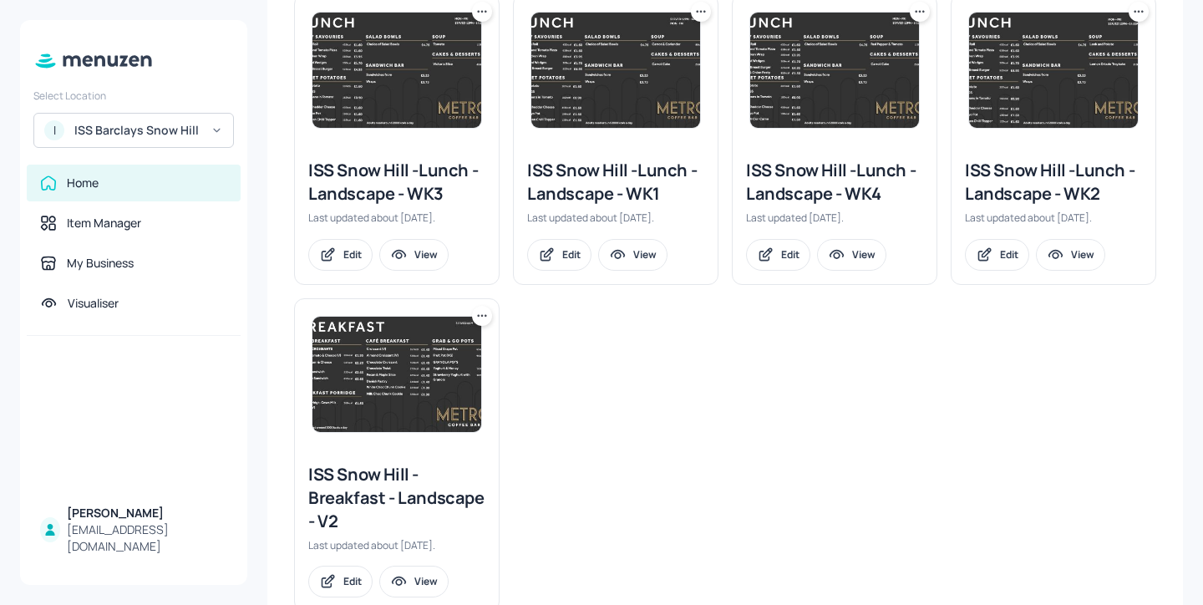
scroll to position [750, 0]
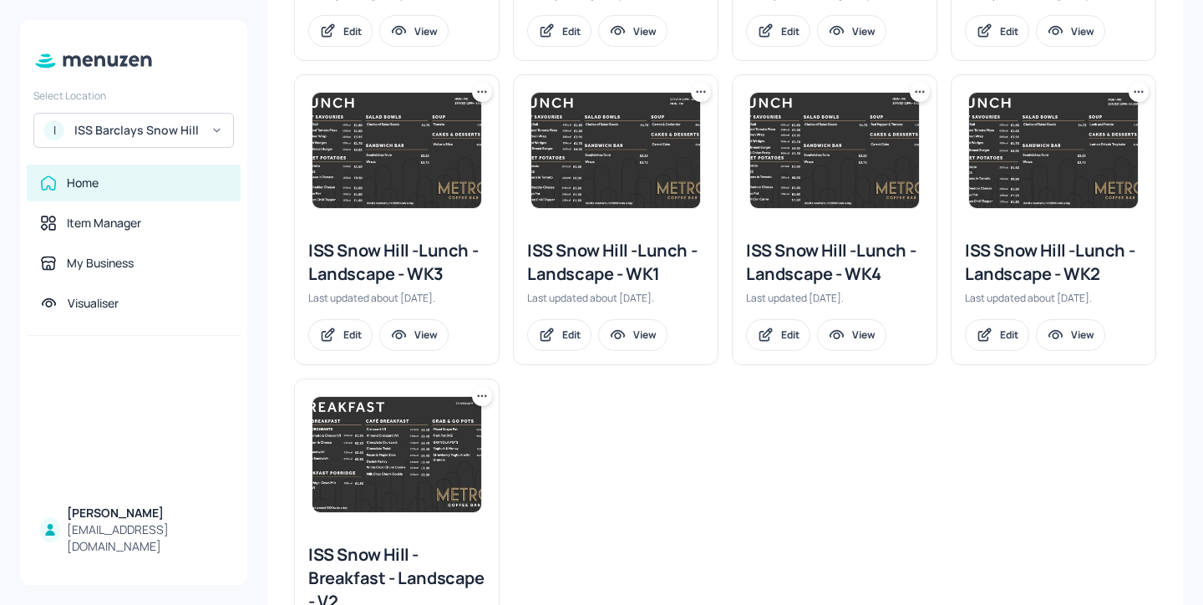
click at [473, 84] on icon at bounding box center [481, 92] width 17 height 17
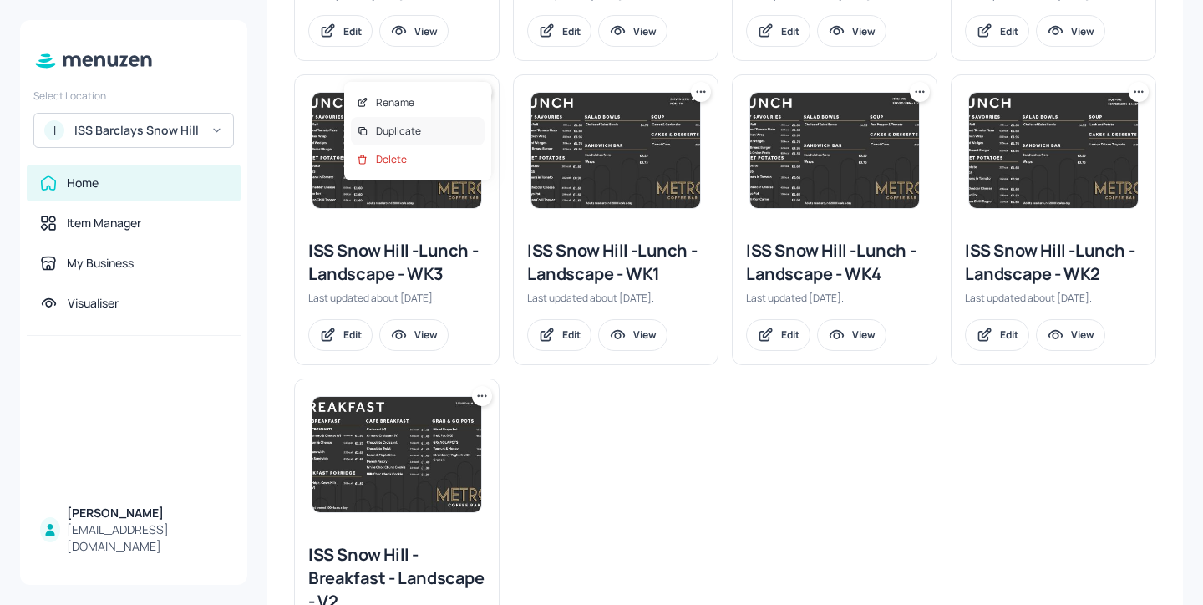
click at [449, 120] on div "Duplicate" at bounding box center [418, 131] width 134 height 28
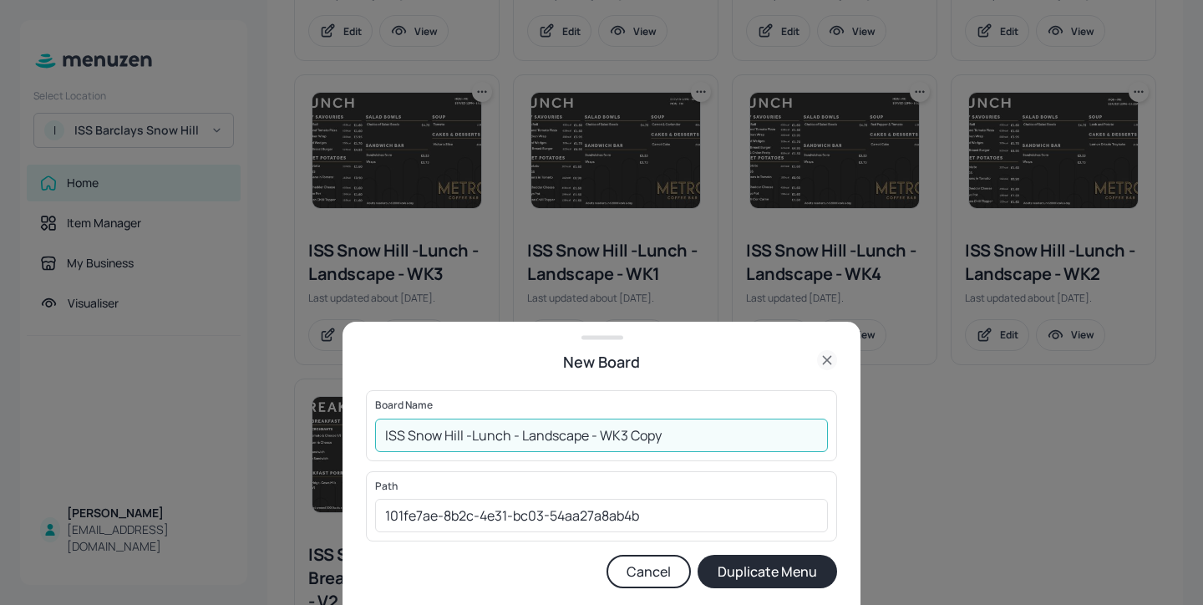
drag, startPoint x: 684, startPoint y: 433, endPoint x: 624, endPoint y: 431, distance: 60.2
click at [624, 431] on input "ISS Snow Hill -Lunch - Landscape - WK3 Copy" at bounding box center [601, 434] width 453 height 33
click at [385, 435] on input "ISS Snow Hill -Lunch - Landscape - WK3-20251013" at bounding box center [601, 434] width 453 height 33
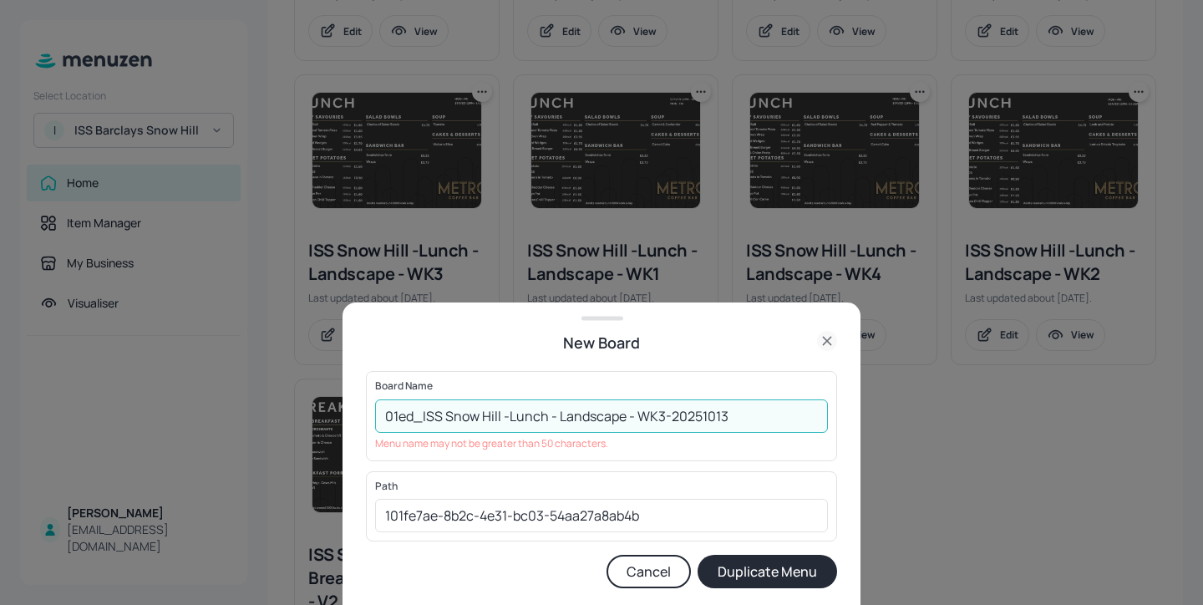
drag, startPoint x: 446, startPoint y: 416, endPoint x: 422, endPoint y: 408, distance: 25.6
click at [422, 408] on input "01ed_ISS Snow Hill -Lunch - Landscape - WK3-20251013" at bounding box center [601, 415] width 453 height 33
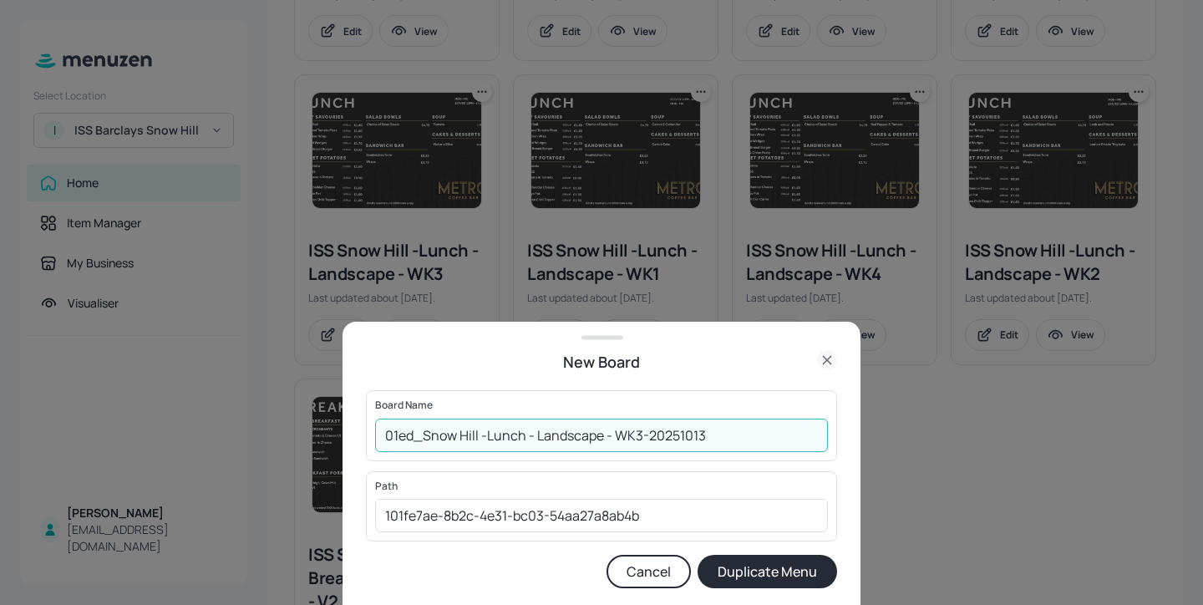
type input "01ed_Snow Hill -Lunch - Landscape - WK3-20251013"
click at [781, 573] on button "Duplicate Menu" at bounding box center [766, 570] width 139 height 33
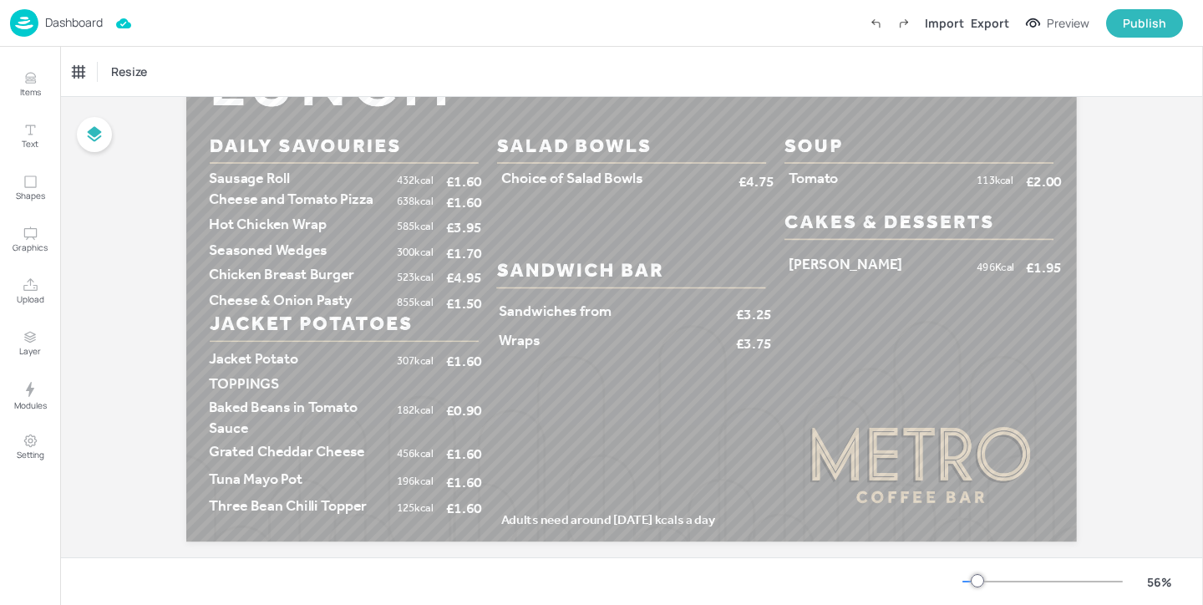
scroll to position [108, 0]
click at [792, 268] on span "[PERSON_NAME]" at bounding box center [845, 265] width 114 height 18
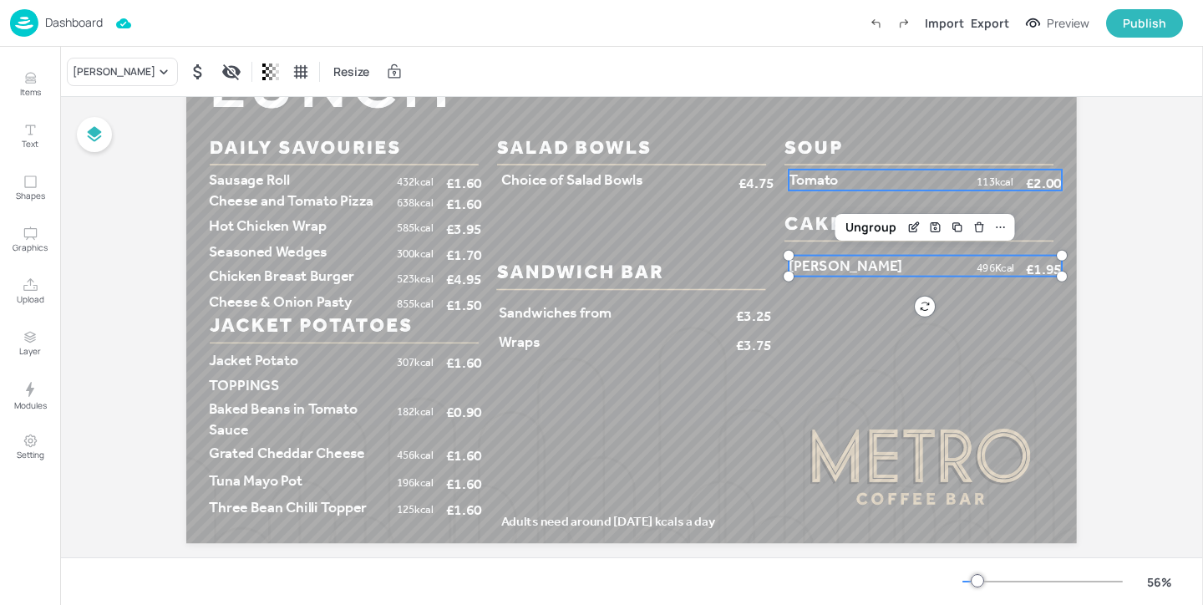
click at [834, 179] on span "Tomato" at bounding box center [812, 180] width 49 height 18
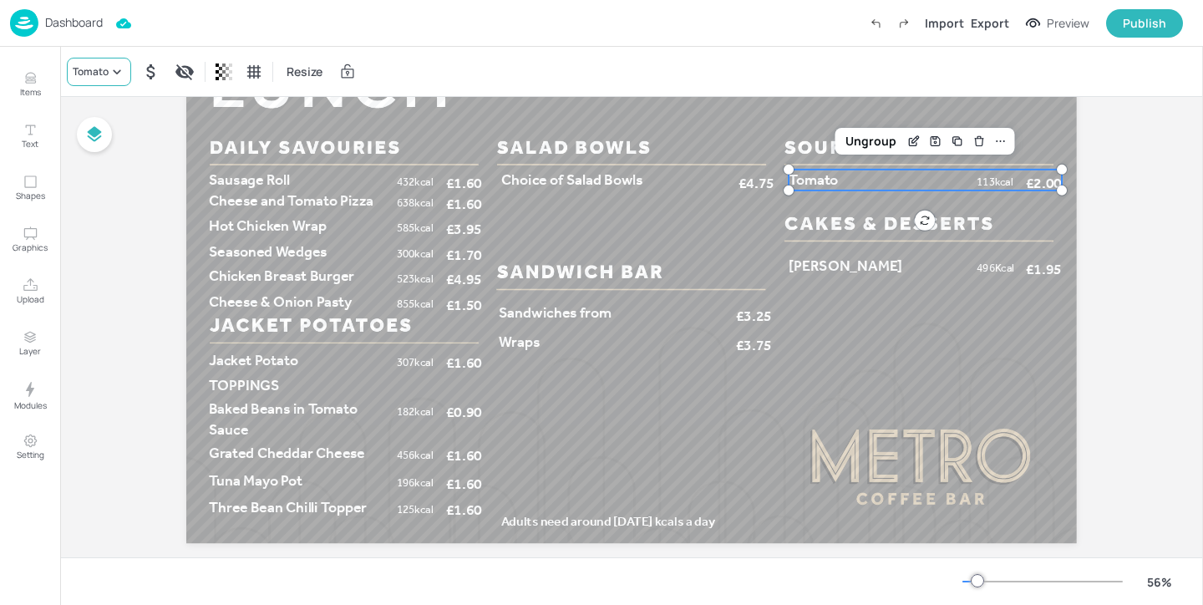
click at [117, 78] on icon at bounding box center [117, 71] width 17 height 17
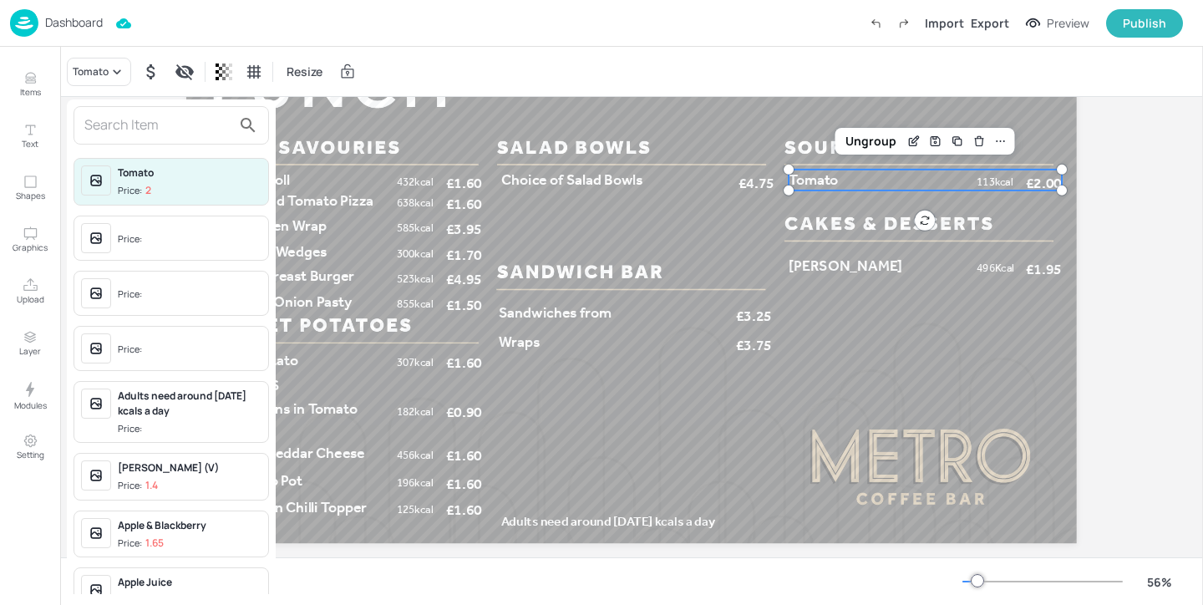
click at [141, 123] on input "text" at bounding box center [157, 125] width 147 height 27
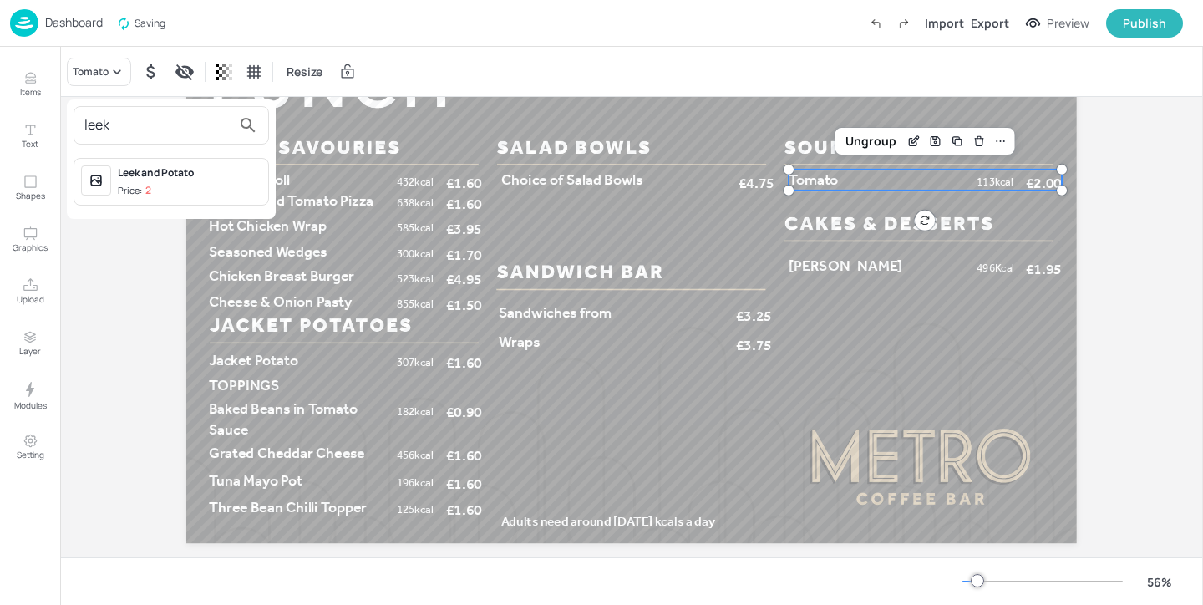
type input "leek"
click at [186, 193] on span "Price: 2" at bounding box center [190, 191] width 144 height 14
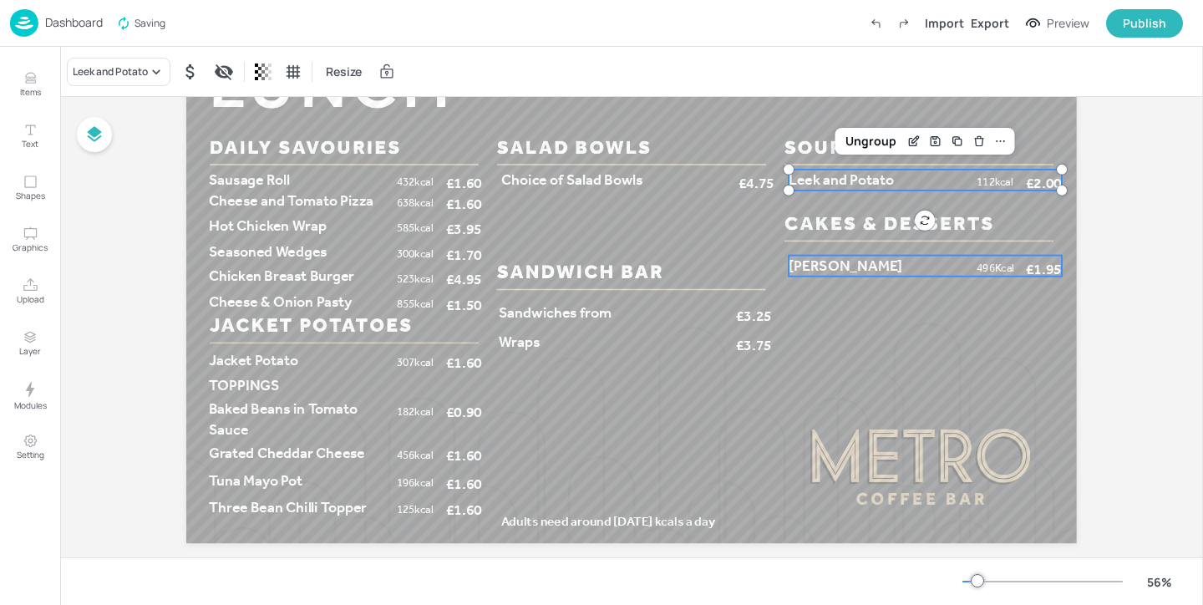
click at [813, 261] on span "[PERSON_NAME]" at bounding box center [845, 265] width 114 height 18
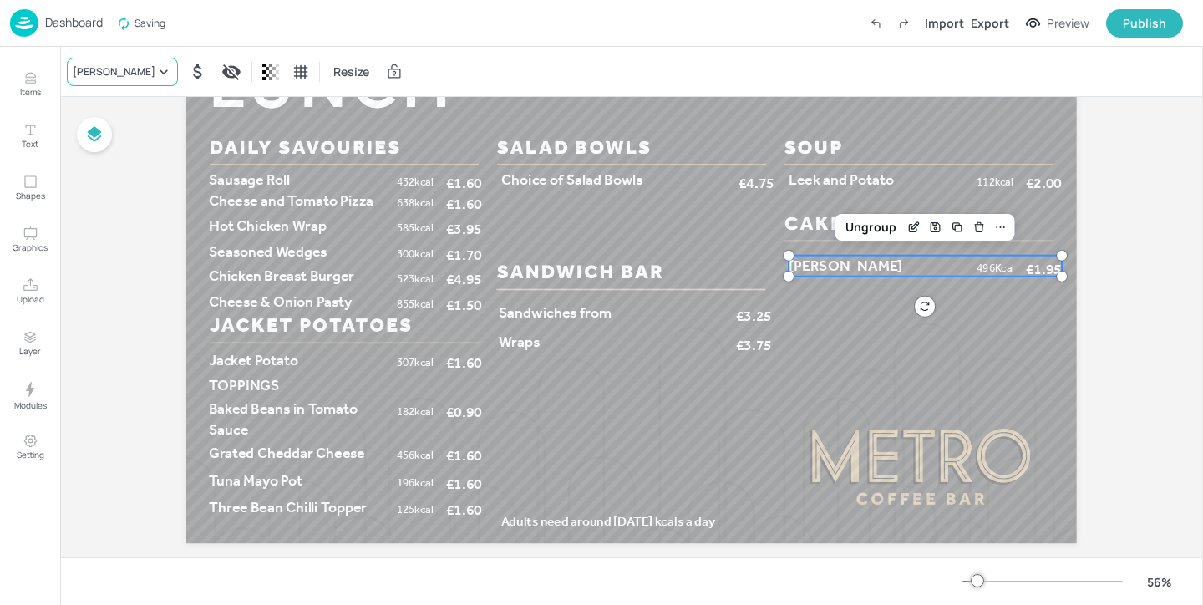
click at [124, 70] on div "[PERSON_NAME]" at bounding box center [114, 71] width 83 height 15
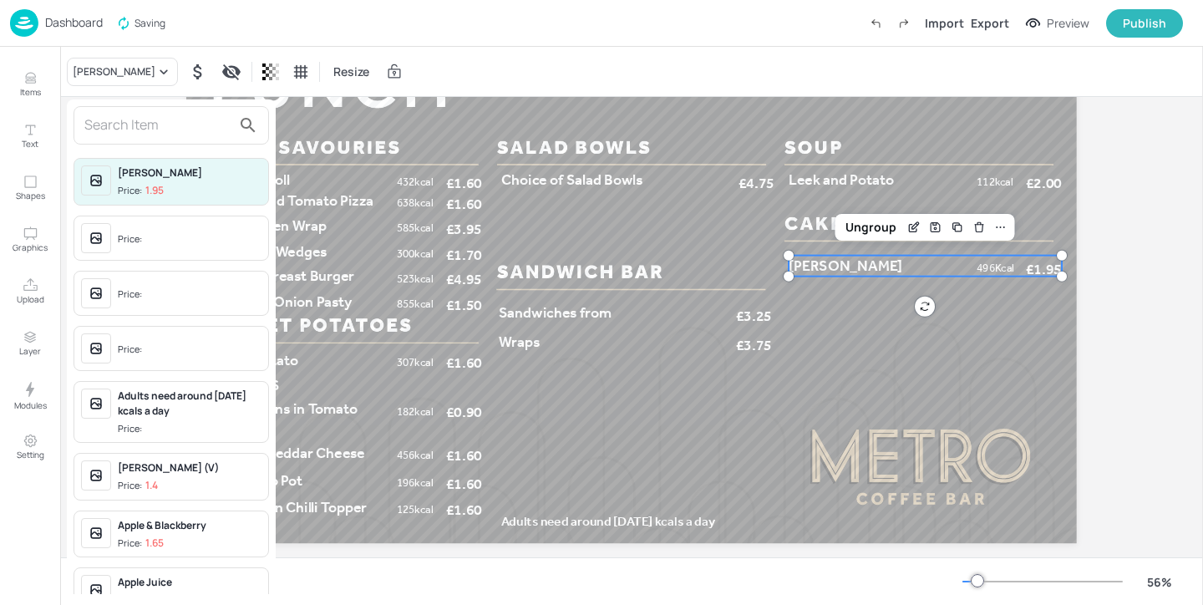
click at [172, 133] on input "text" at bounding box center [157, 125] width 147 height 27
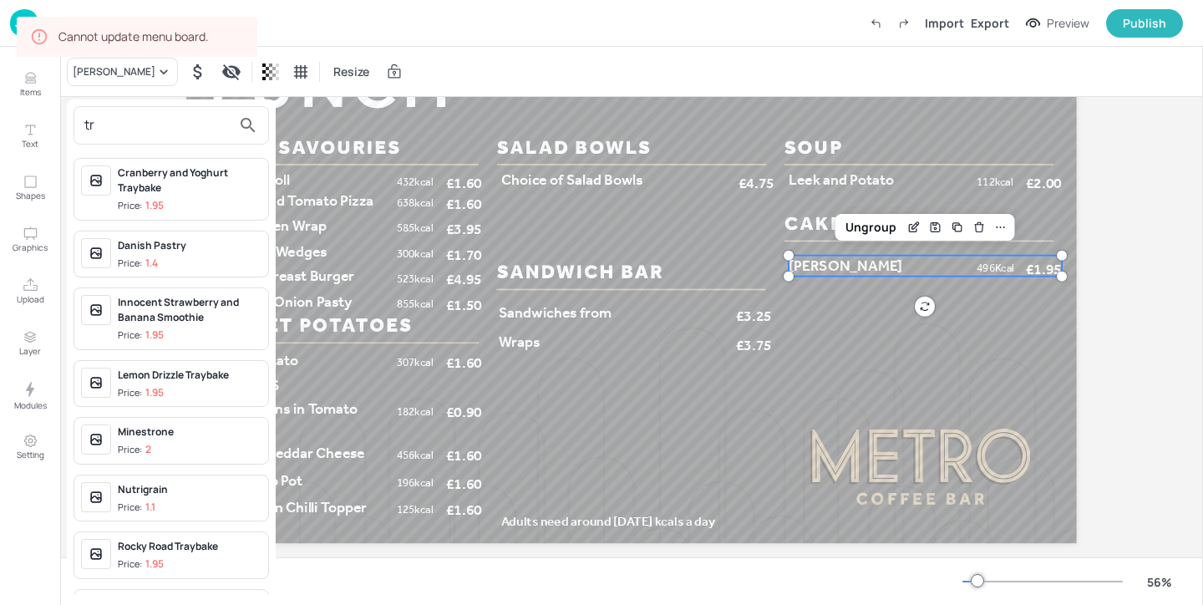
type input "t"
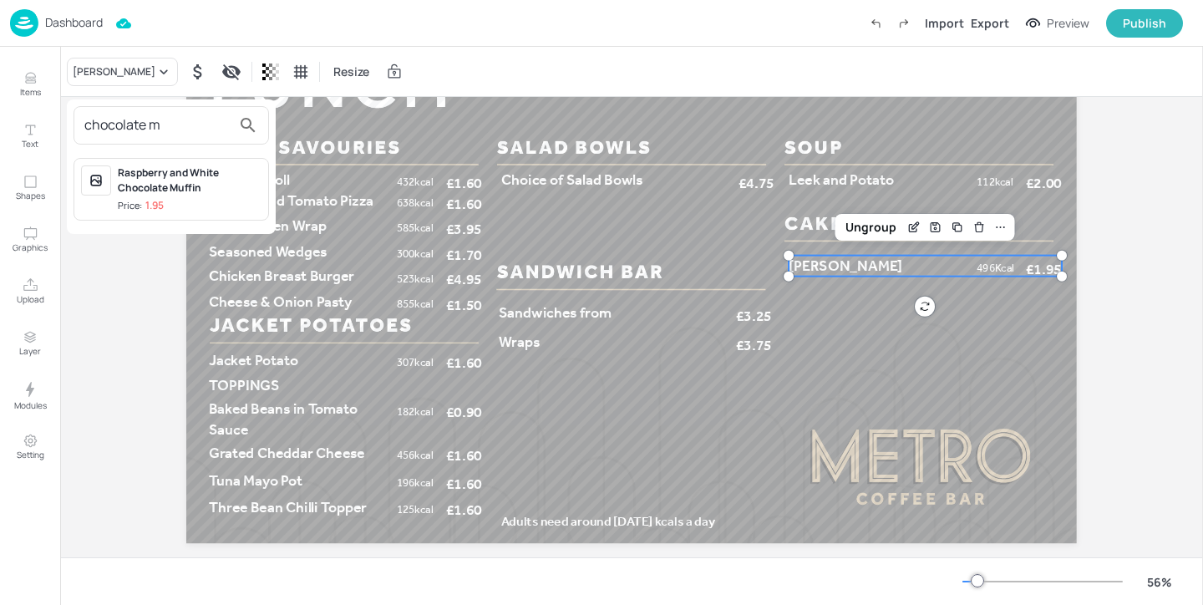
type input "chocolate m"
click at [30, 76] on div at bounding box center [601, 302] width 1203 height 605
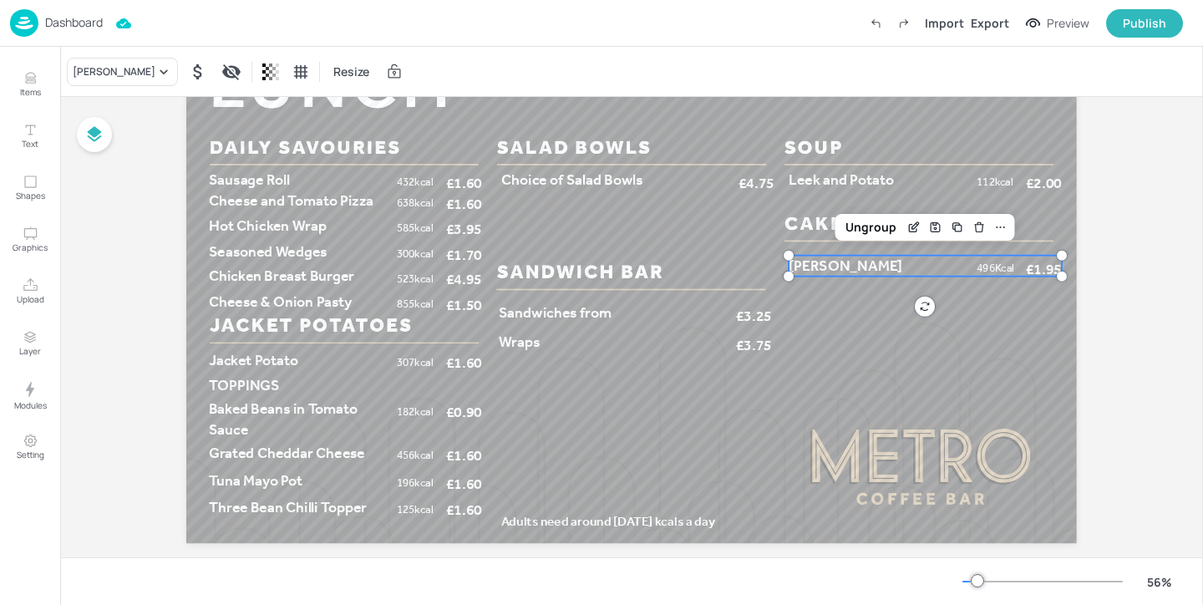
click at [32, 76] on icon "Items" at bounding box center [31, 78] width 16 height 16
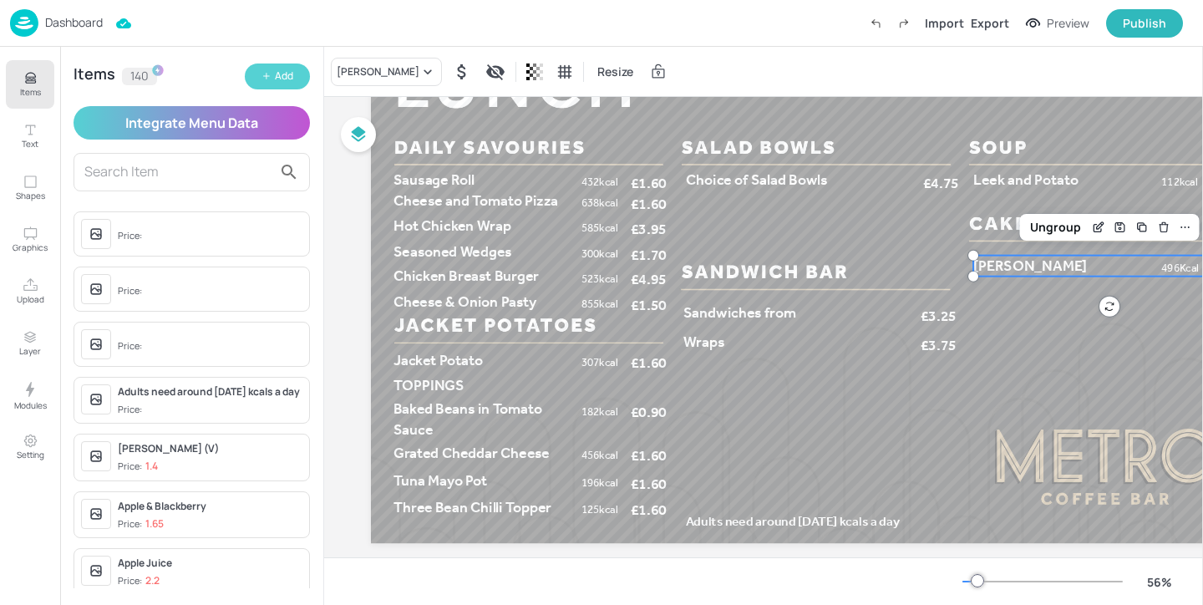
click at [276, 77] on div "Add" at bounding box center [284, 76] width 18 height 16
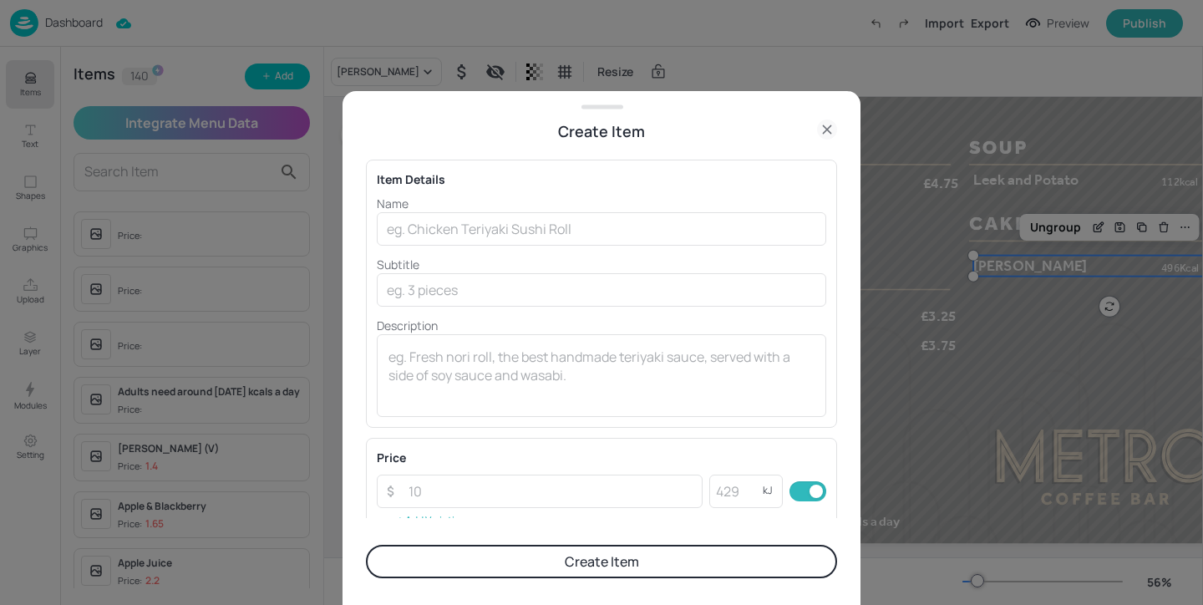
click at [903, 163] on div at bounding box center [601, 302] width 1203 height 605
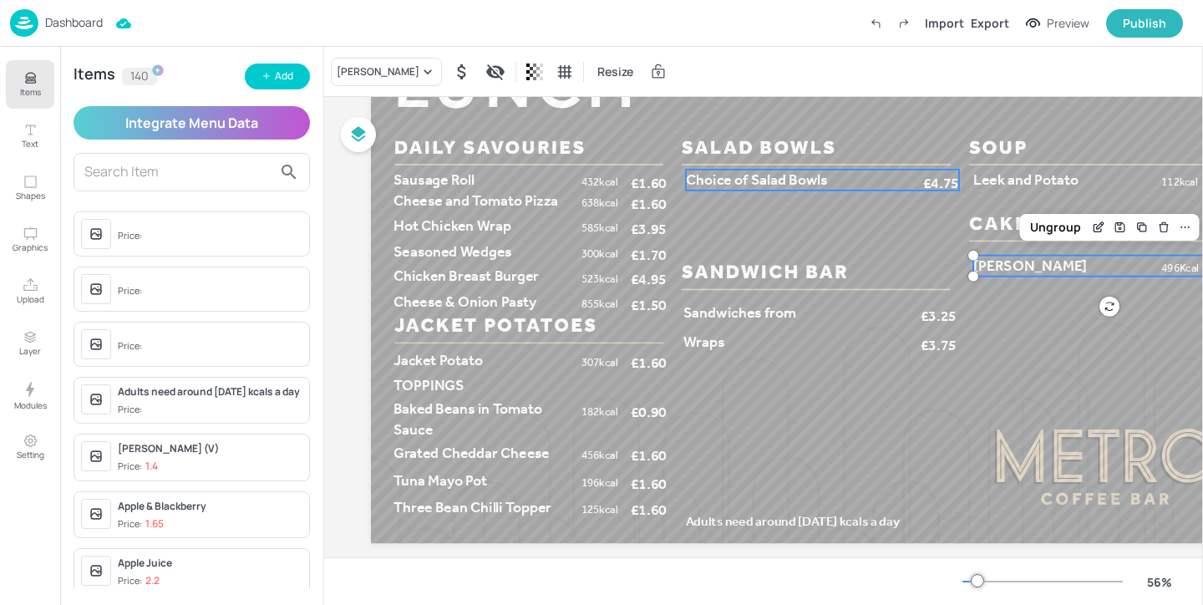
scroll to position [108, 98]
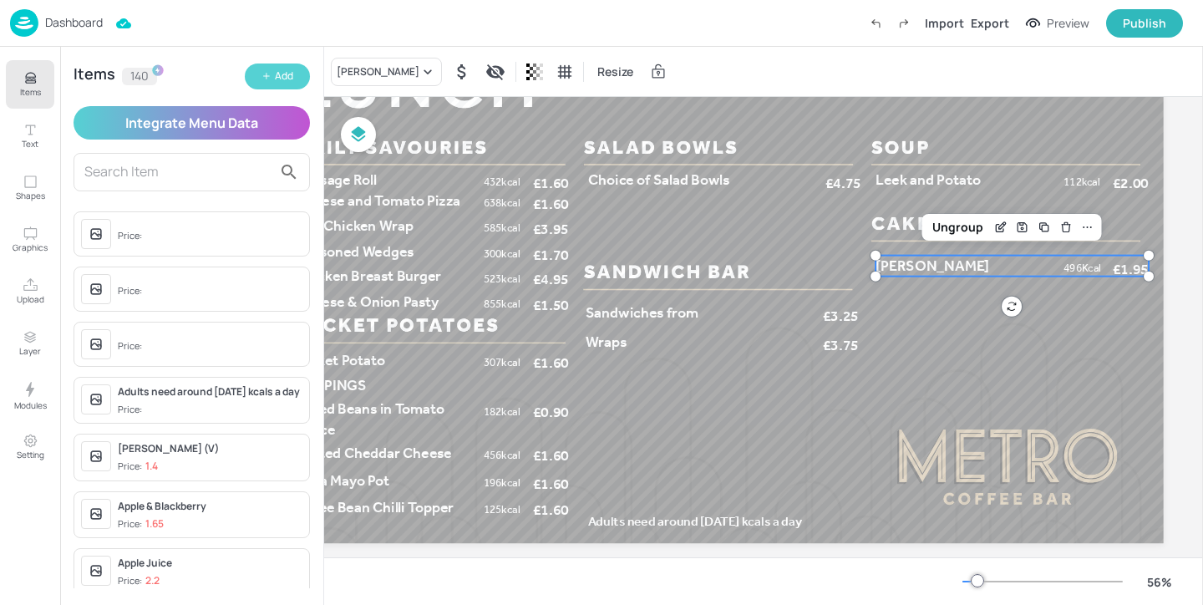
click at [304, 71] on button "Add" at bounding box center [277, 76] width 65 height 26
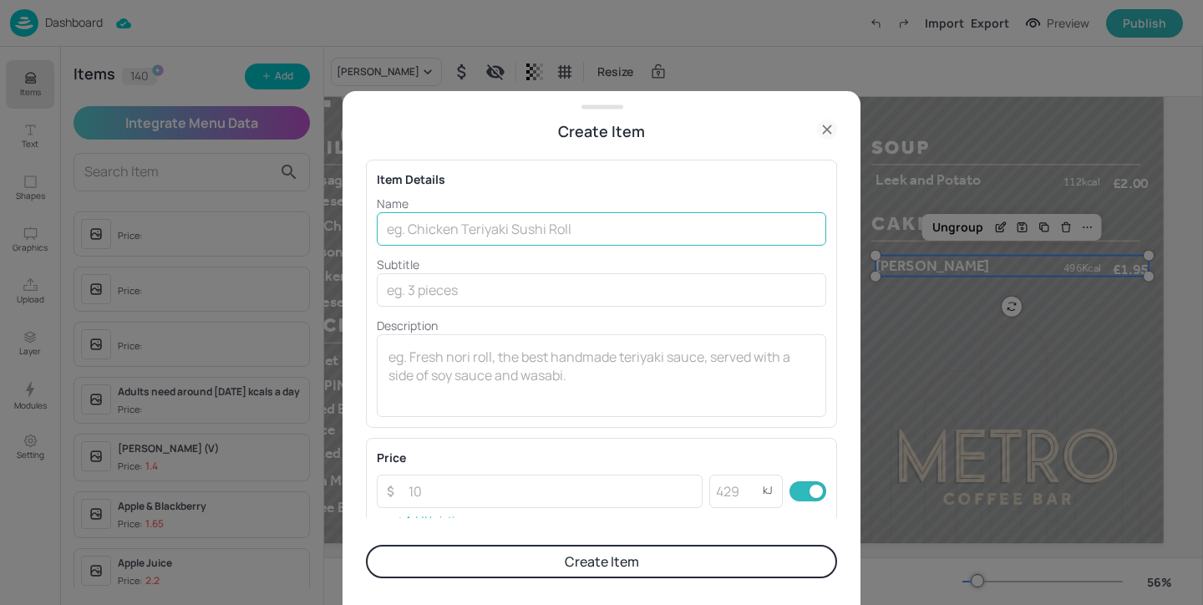
click at [492, 235] on input "text" at bounding box center [601, 228] width 449 height 33
paste input "Triple Chocolate Muffin"
type input "Triple Chocolate Muffin"
click at [717, 493] on input "number" at bounding box center [735, 490] width 53 height 33
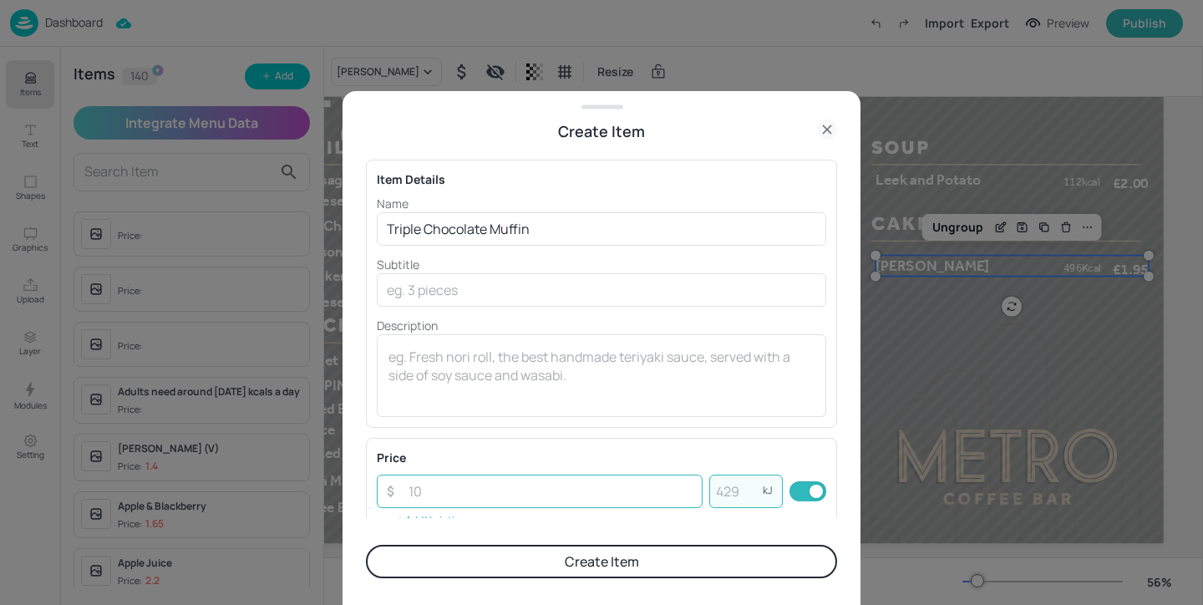
click at [603, 493] on input "number" at bounding box center [550, 490] width 304 height 33
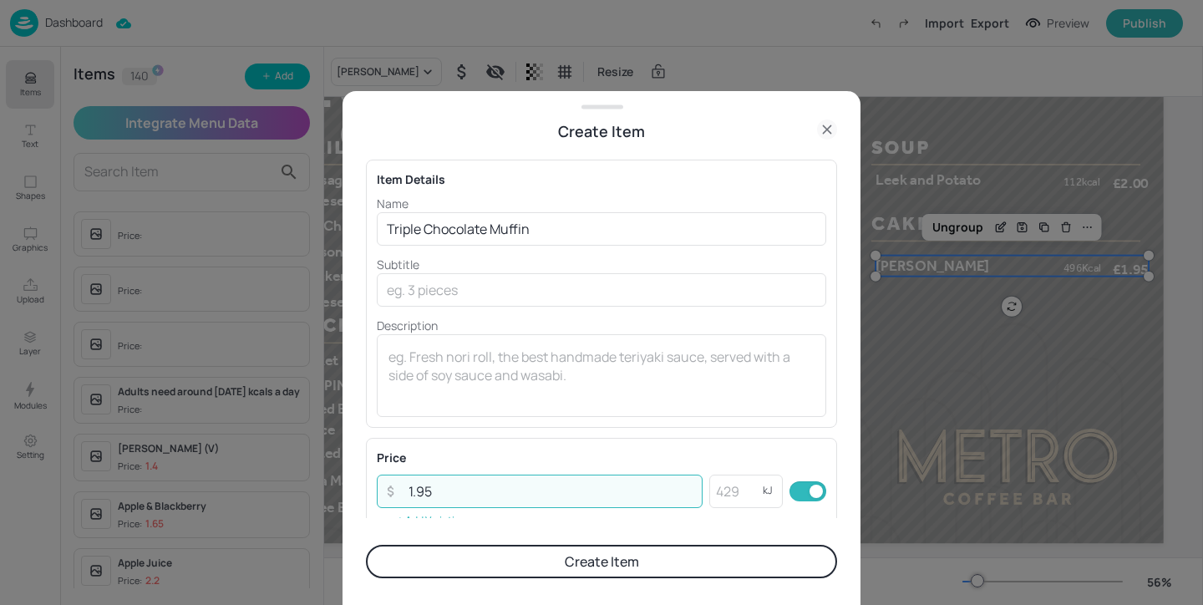
type input "1.95"
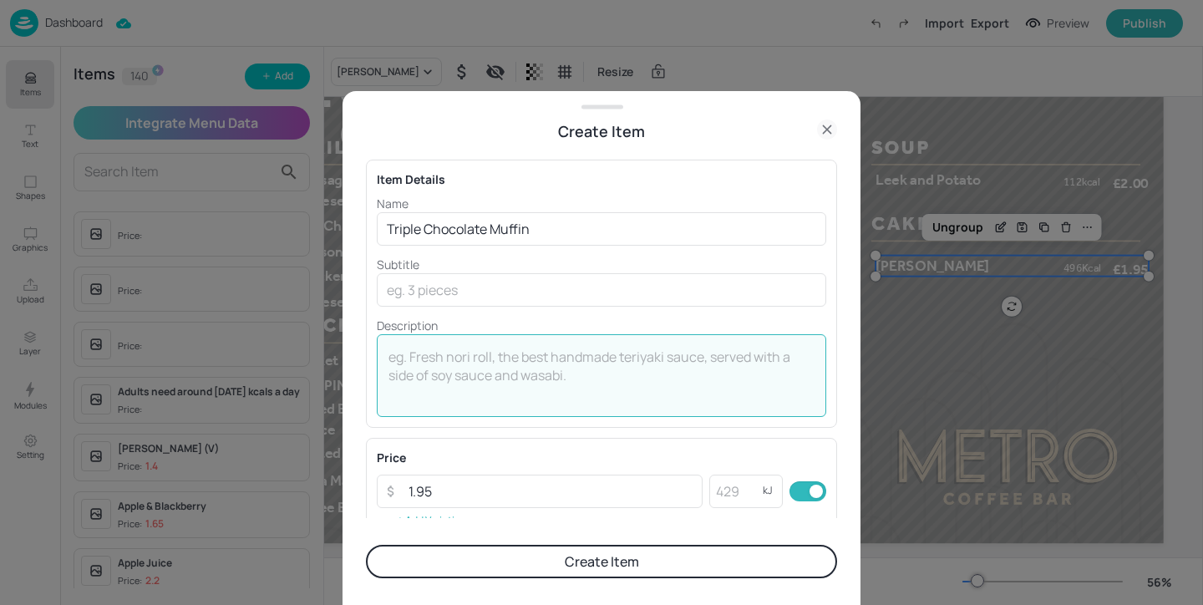
click at [487, 348] on textarea at bounding box center [601, 374] width 426 height 55
paste textarea "562 cals"
click at [415, 355] on textarea "562 cals" at bounding box center [601, 374] width 426 height 55
click at [474, 362] on textarea "562kcals" at bounding box center [601, 374] width 426 height 55
type textarea "562kcal"
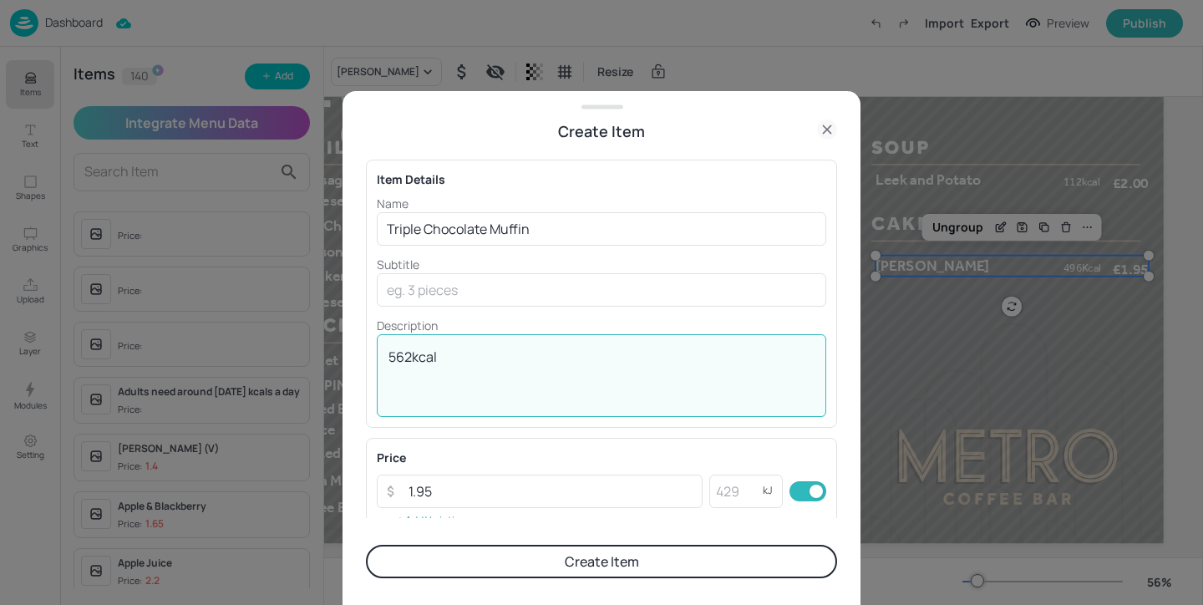
click at [563, 566] on button "Create Item" at bounding box center [601, 560] width 471 height 33
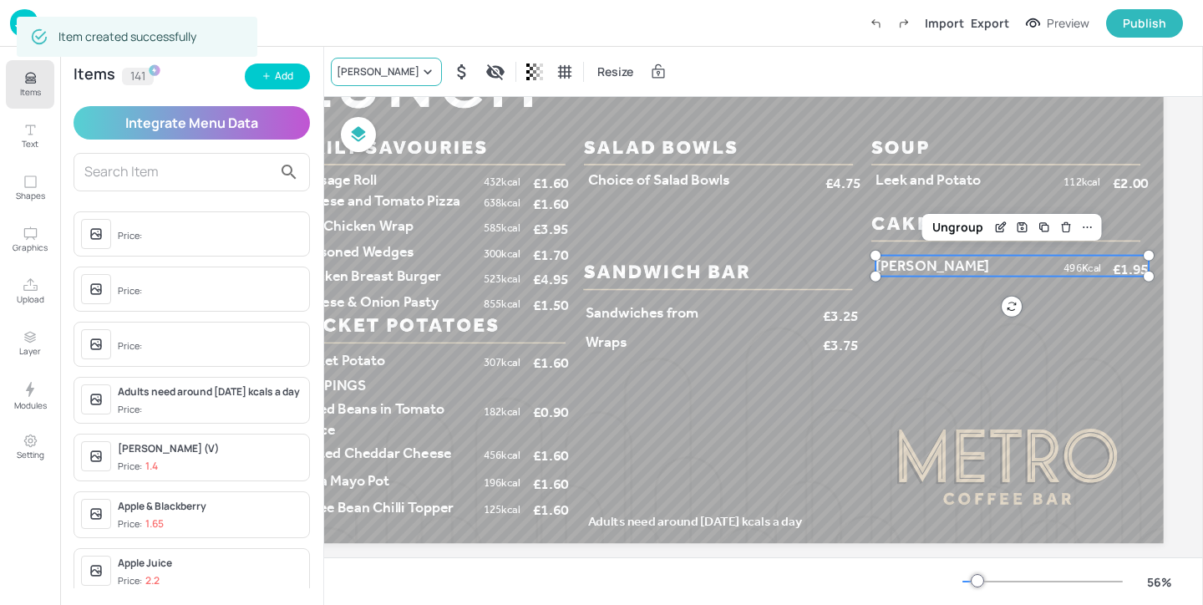
click at [389, 68] on div "[PERSON_NAME]" at bounding box center [378, 71] width 83 height 15
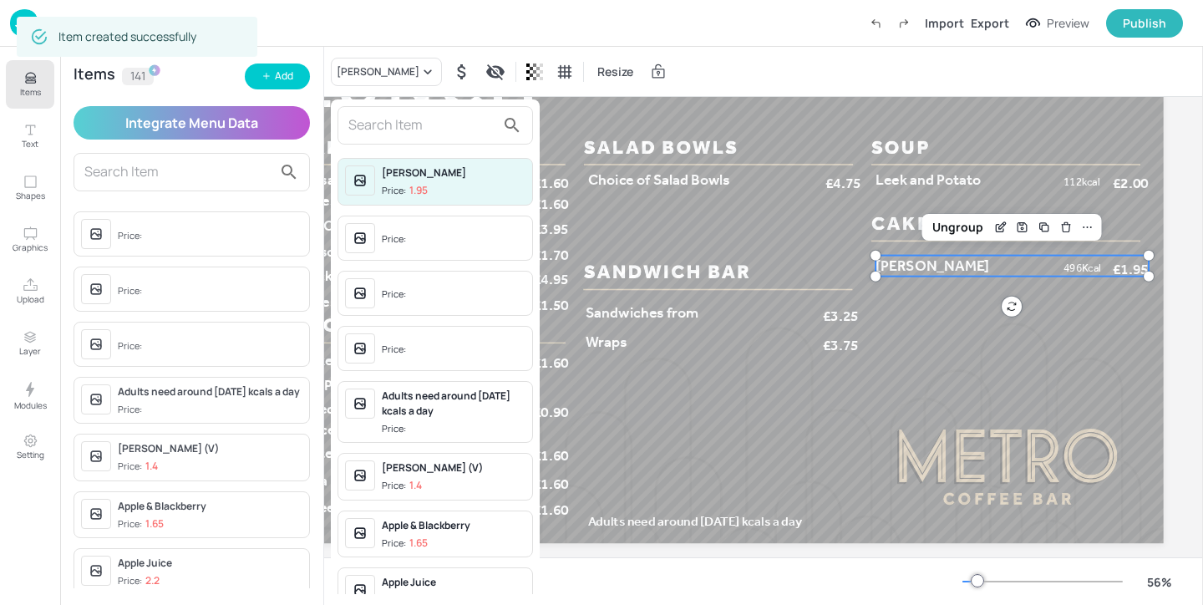
click at [385, 117] on input "text" at bounding box center [421, 125] width 147 height 27
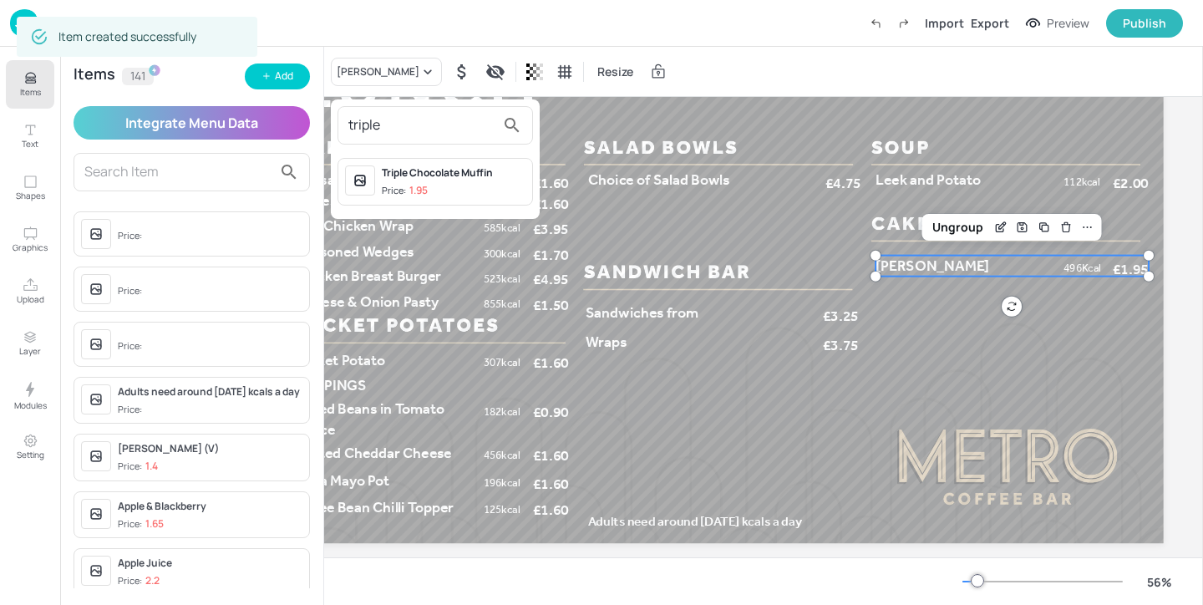
type input "triple"
click at [461, 160] on div "Triple Chocolate Muffin Price: 1.95" at bounding box center [434, 182] width 195 height 48
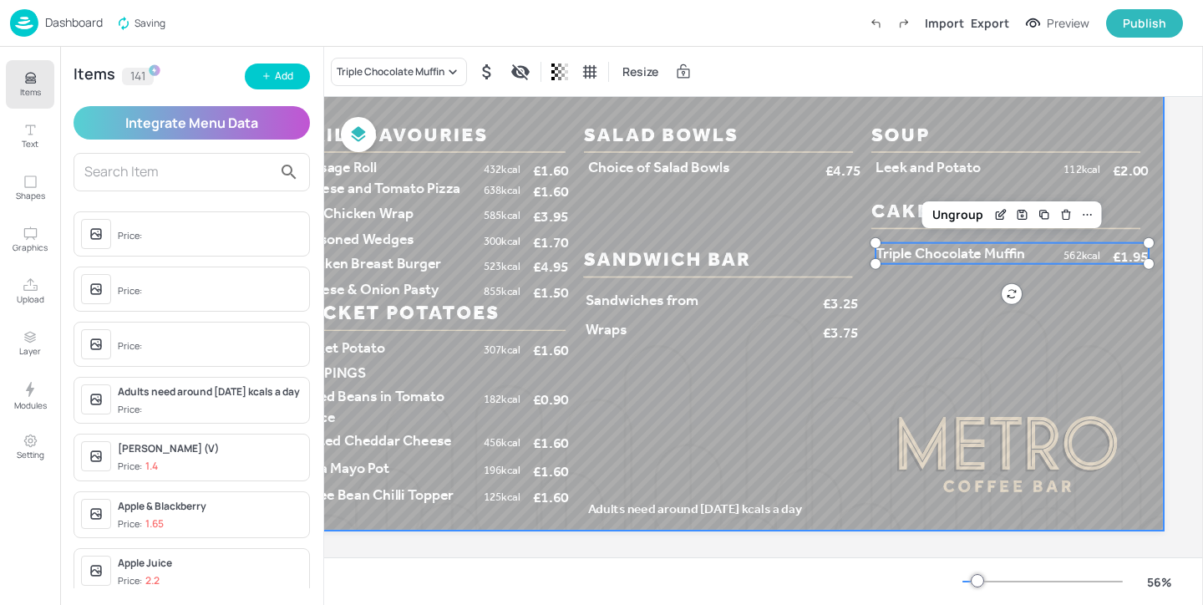
scroll to position [122, 98]
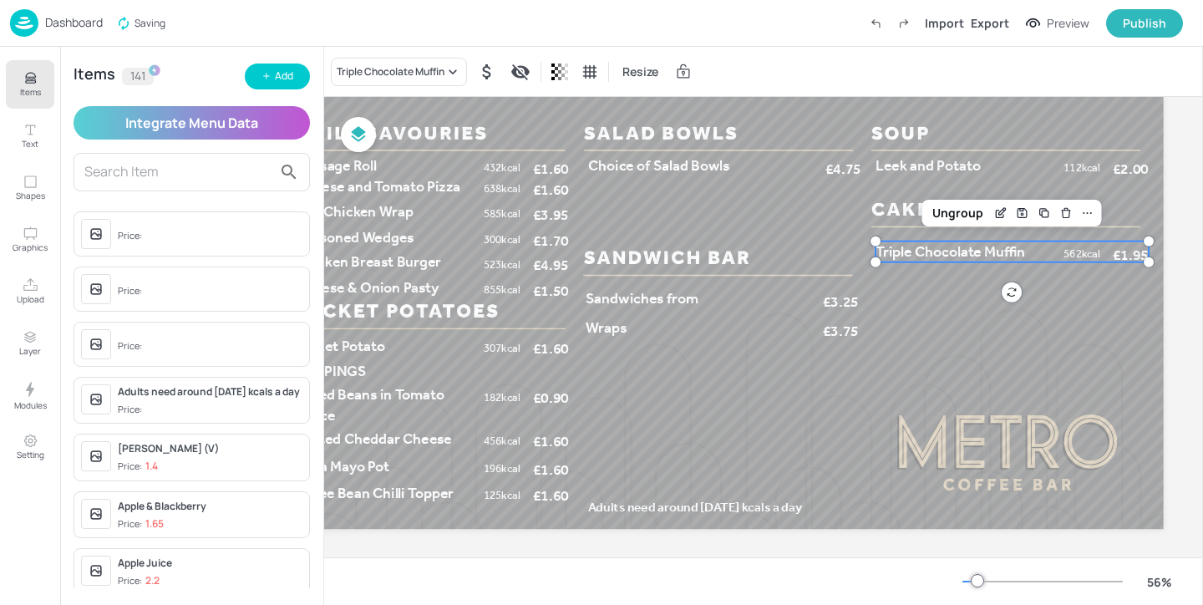
click at [28, 89] on p "Items" at bounding box center [30, 92] width 21 height 12
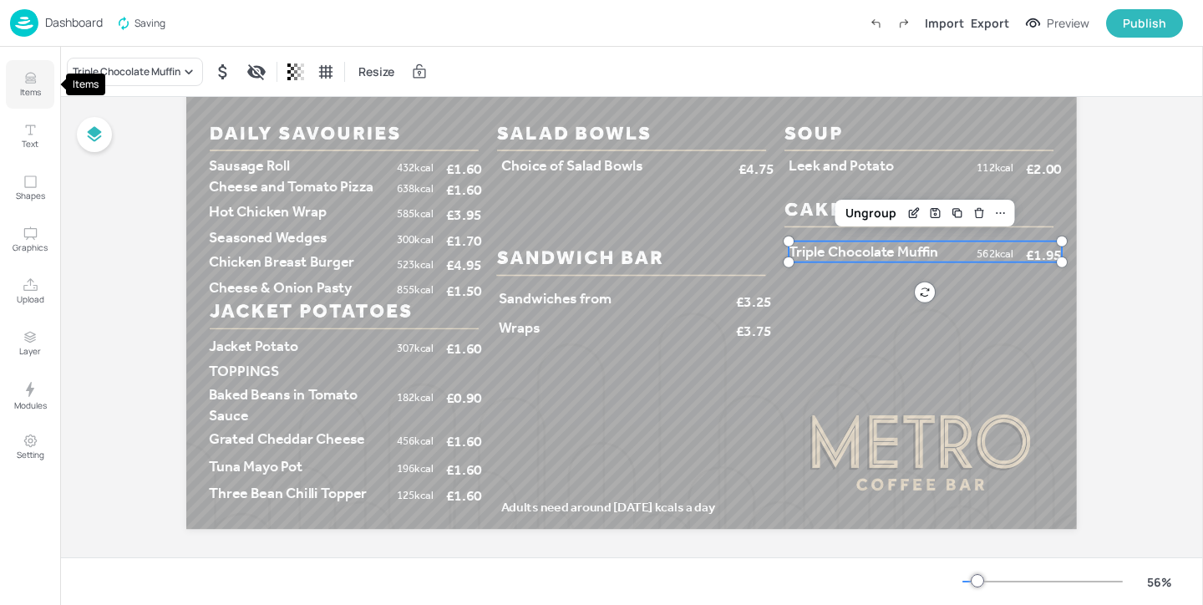
scroll to position [122, 0]
click at [341, 493] on span "Three Bean Chilli Topper" at bounding box center [288, 493] width 158 height 18
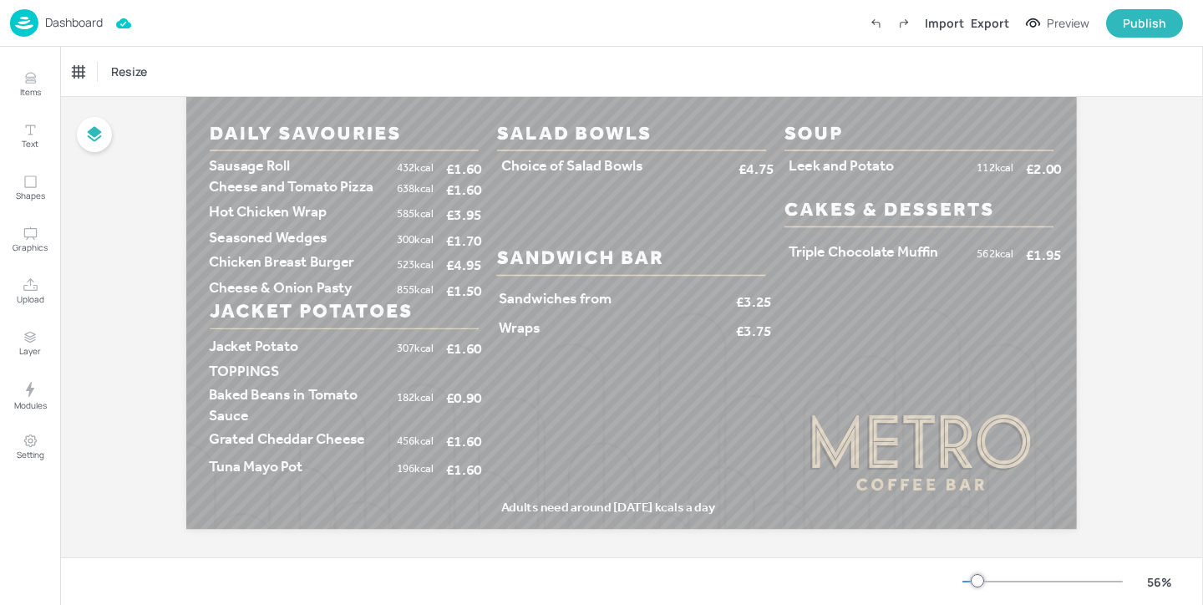
click at [873, 23] on icon "Undo (Ctrl + Z)" at bounding box center [875, 23] width 15 height 15
click at [899, 24] on label "Redo (Ctrl + Y)" at bounding box center [903, 23] width 28 height 28
click at [910, 23] on icon "Redo (Ctrl + Y)" at bounding box center [903, 23] width 15 height 15
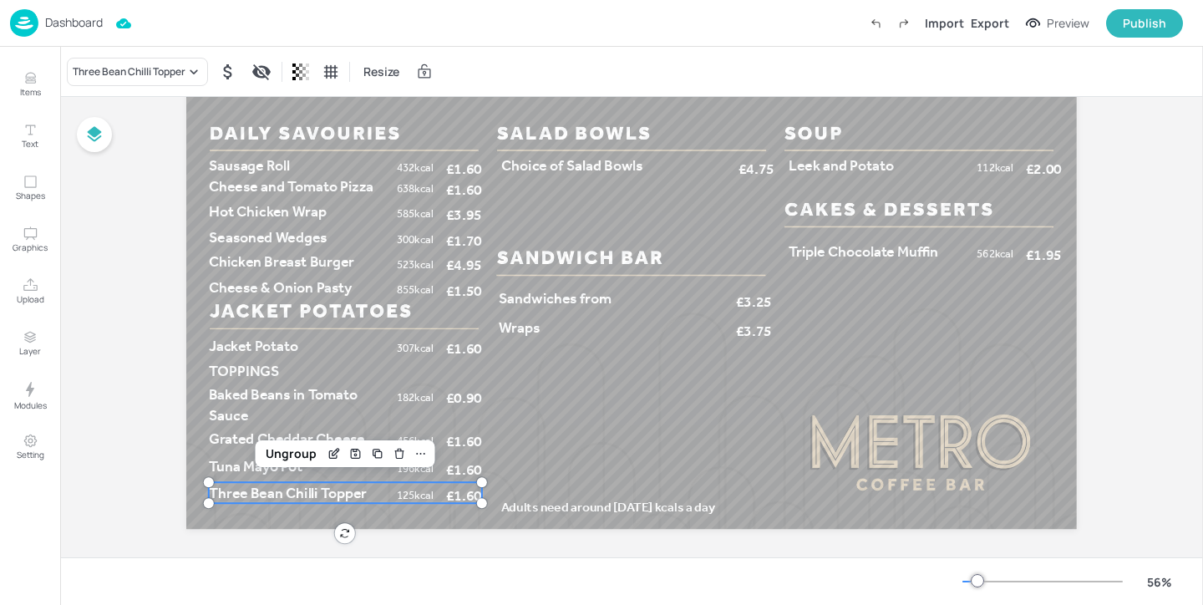
click at [354, 499] on span "Three Bean Chilli Topper" at bounding box center [288, 493] width 158 height 18
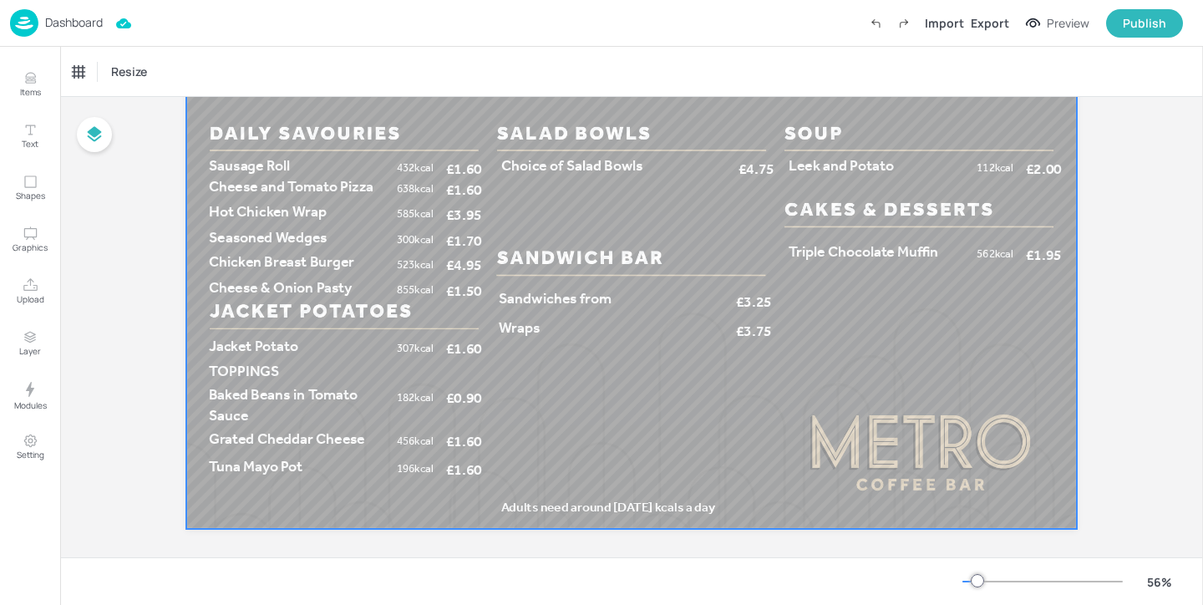
scroll to position [0, 0]
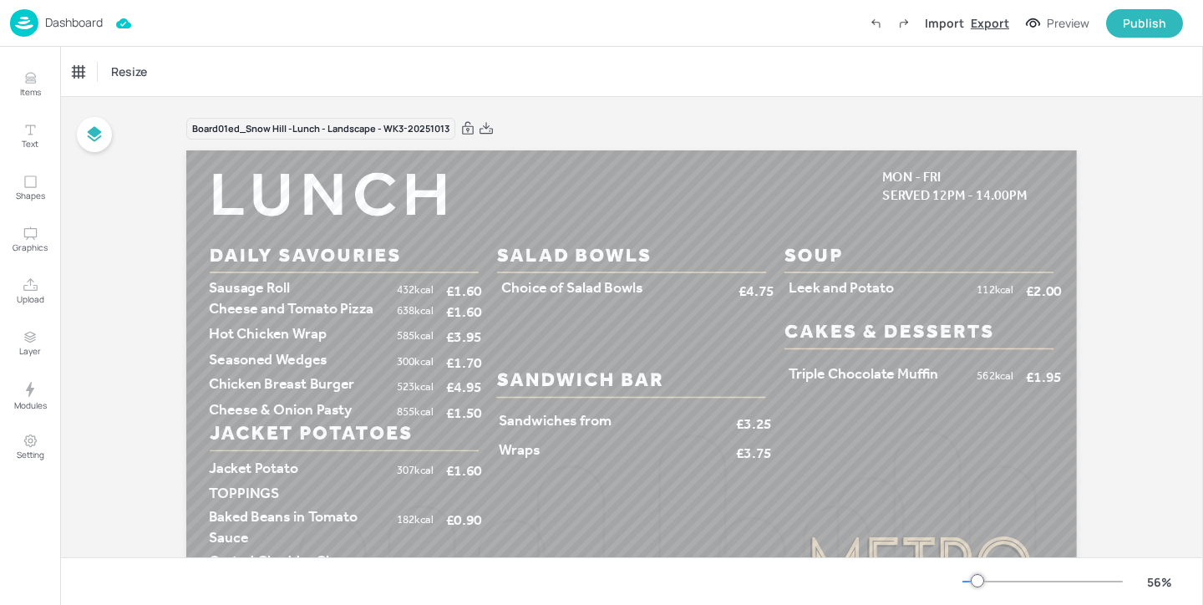
click at [985, 28] on div "Export" at bounding box center [989, 23] width 38 height 18
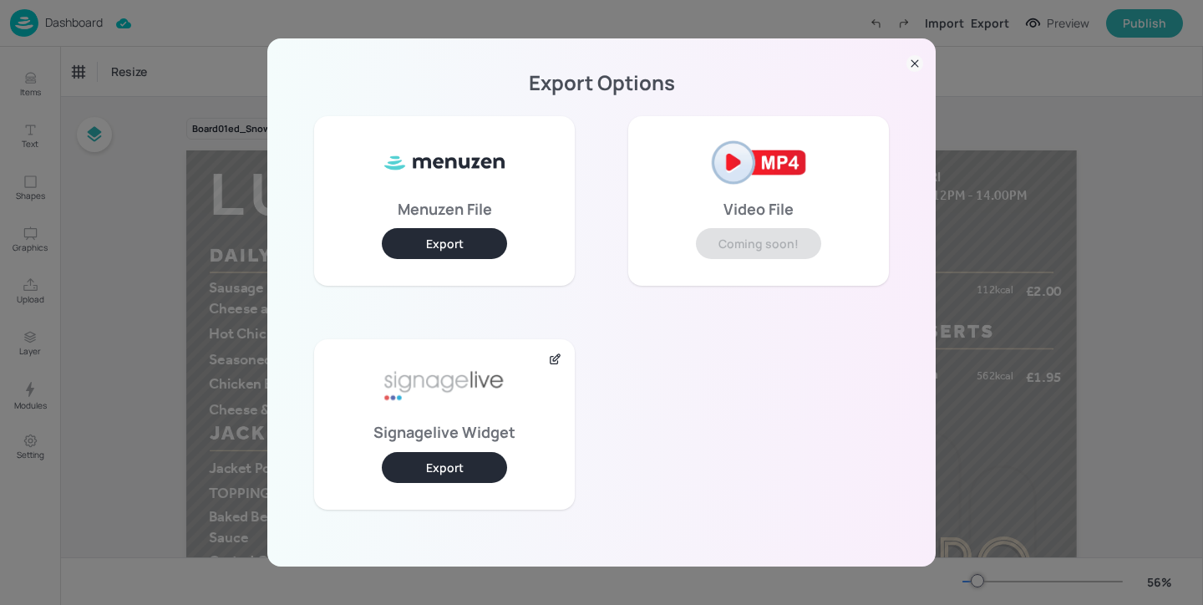
click at [447, 463] on button "Export" at bounding box center [444, 467] width 125 height 31
